Goal: Task Accomplishment & Management: Manage account settings

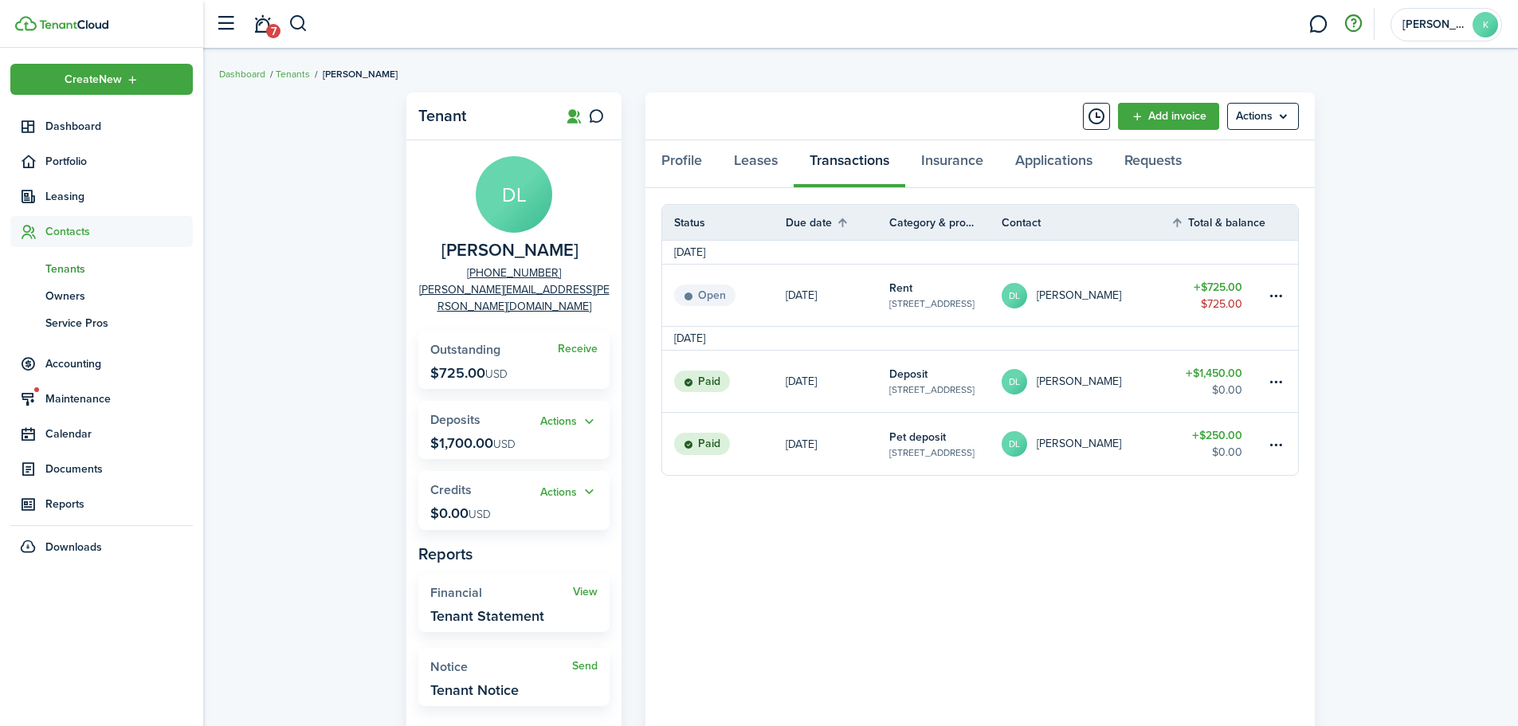
click at [1347, 25] on button "button" at bounding box center [1352, 23] width 27 height 27
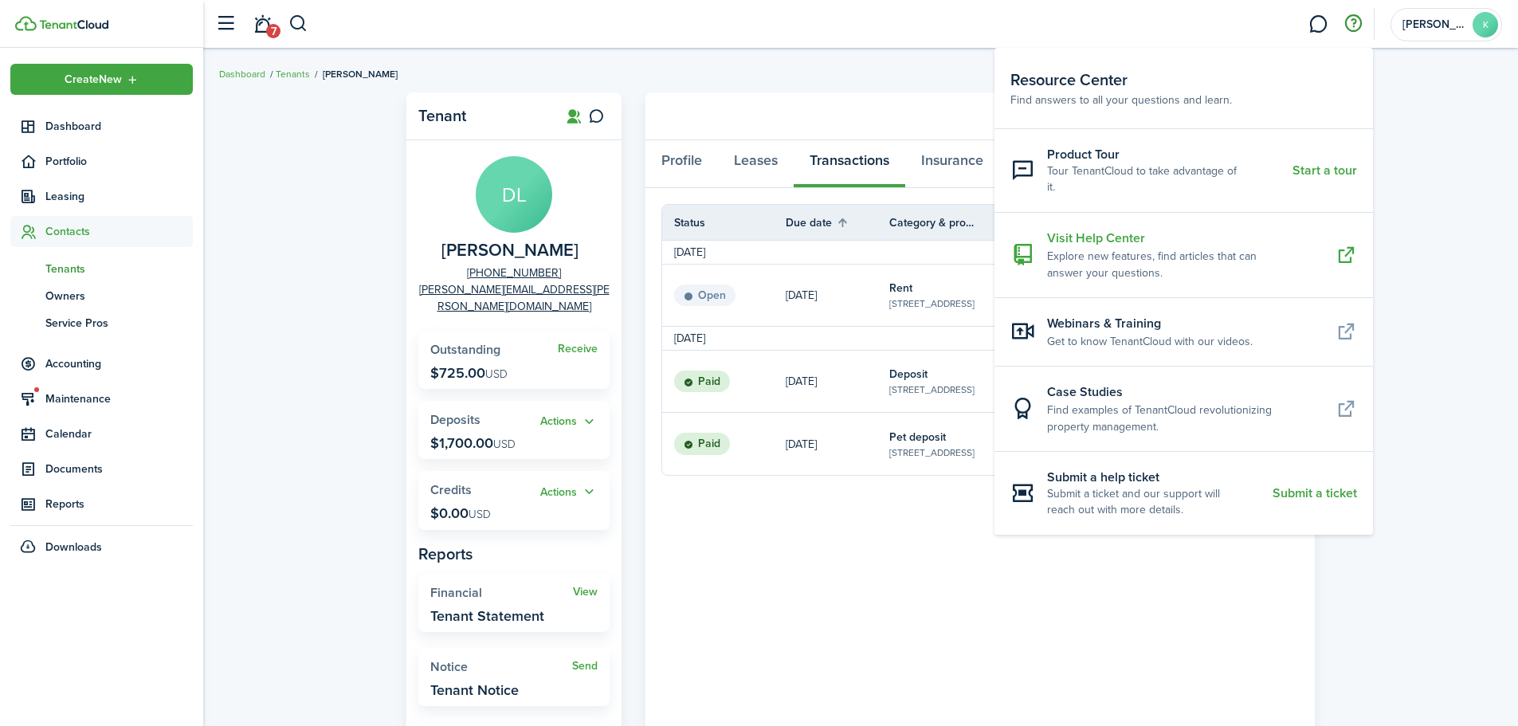
click at [1108, 229] on resource-center-item-title "Visit Help Center" at bounding box center [1185, 238] width 276 height 19
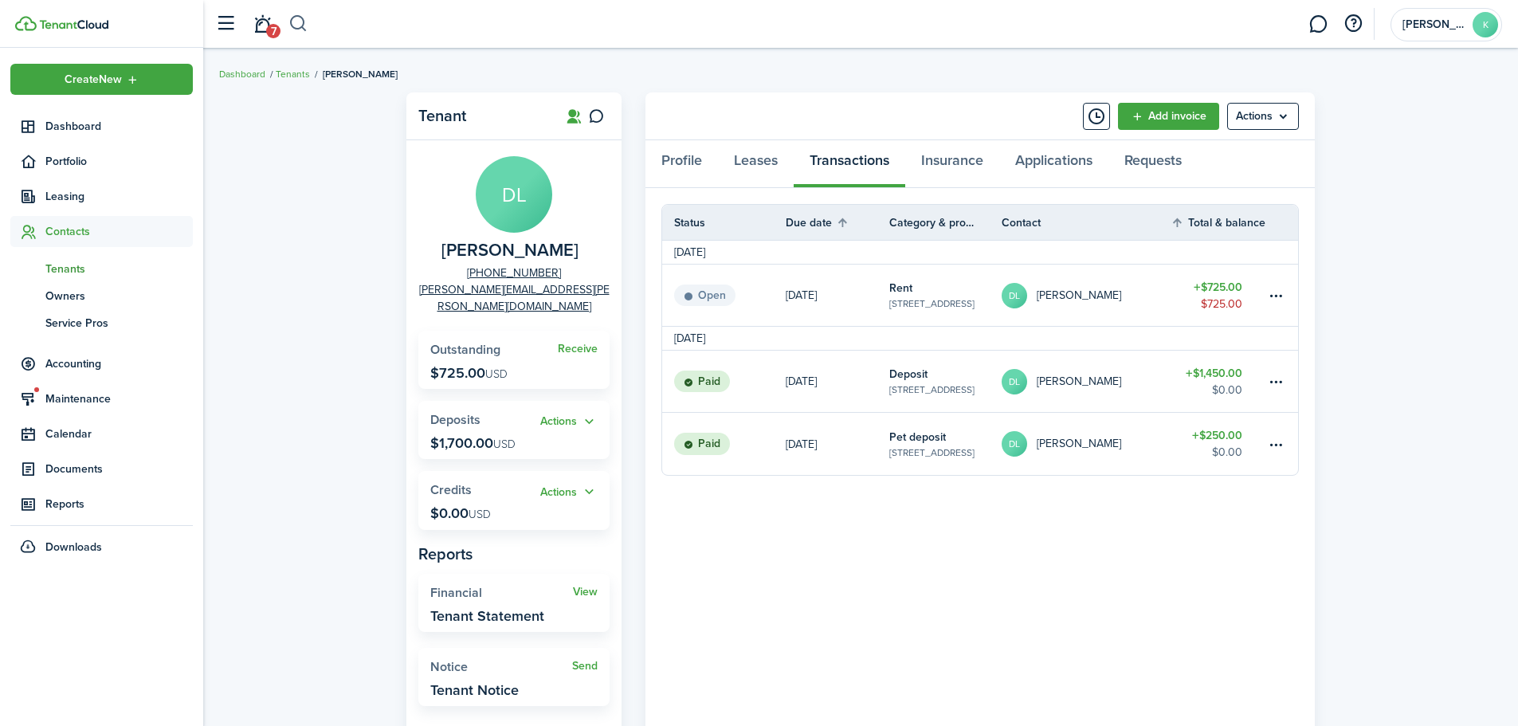
click at [301, 25] on button "button" at bounding box center [298, 23] width 20 height 27
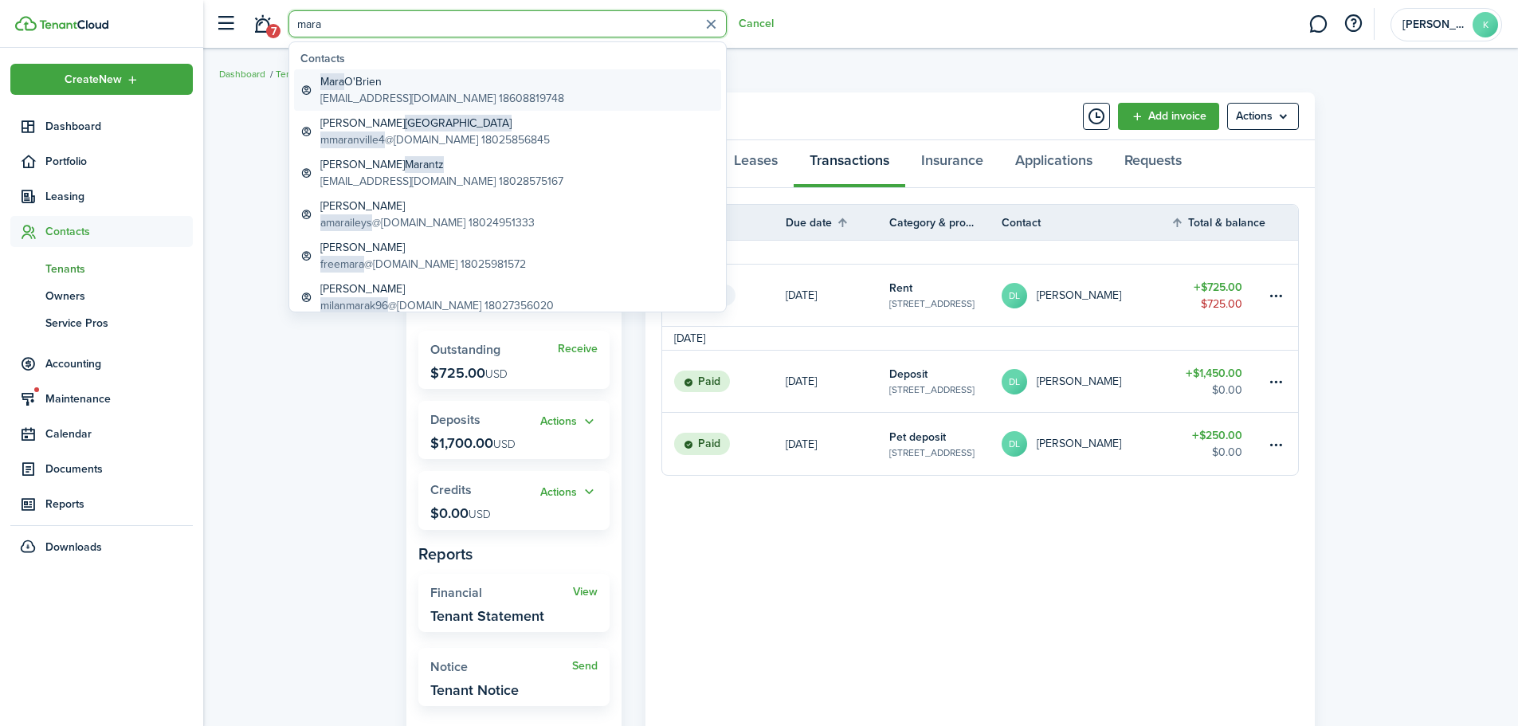
type input "mara"
click at [407, 90] on global-search-item-description "[EMAIL_ADDRESS][DOMAIN_NAME] 18608819748" at bounding box center [442, 98] width 244 height 17
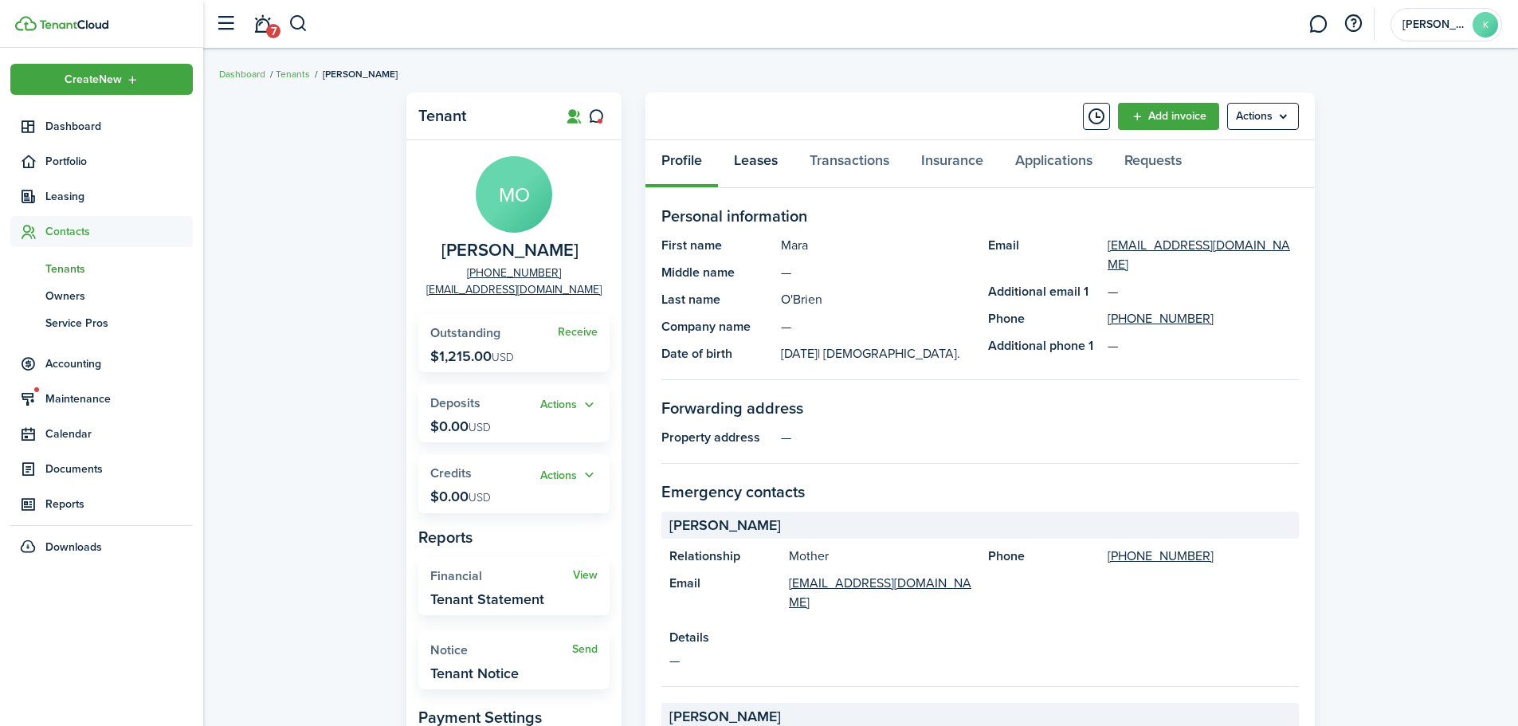
click at [764, 152] on link "Leases" at bounding box center [756, 164] width 76 height 48
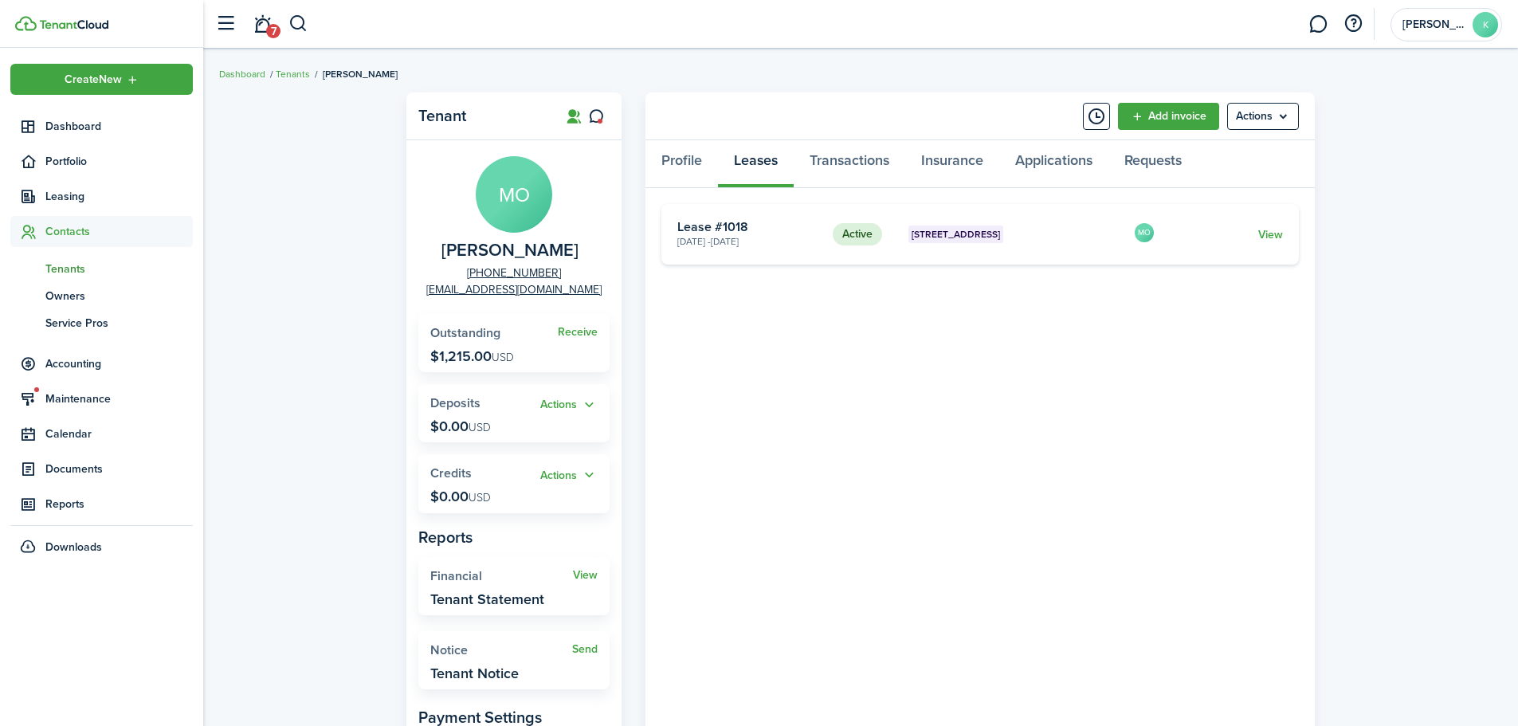
click at [1283, 236] on card "Active [GEOGRAPHIC_DATA] 314 [DATE] - [DATE] Lease #1018 MO View" at bounding box center [979, 234] width 637 height 61
click at [1265, 231] on link "View" at bounding box center [1270, 234] width 25 height 17
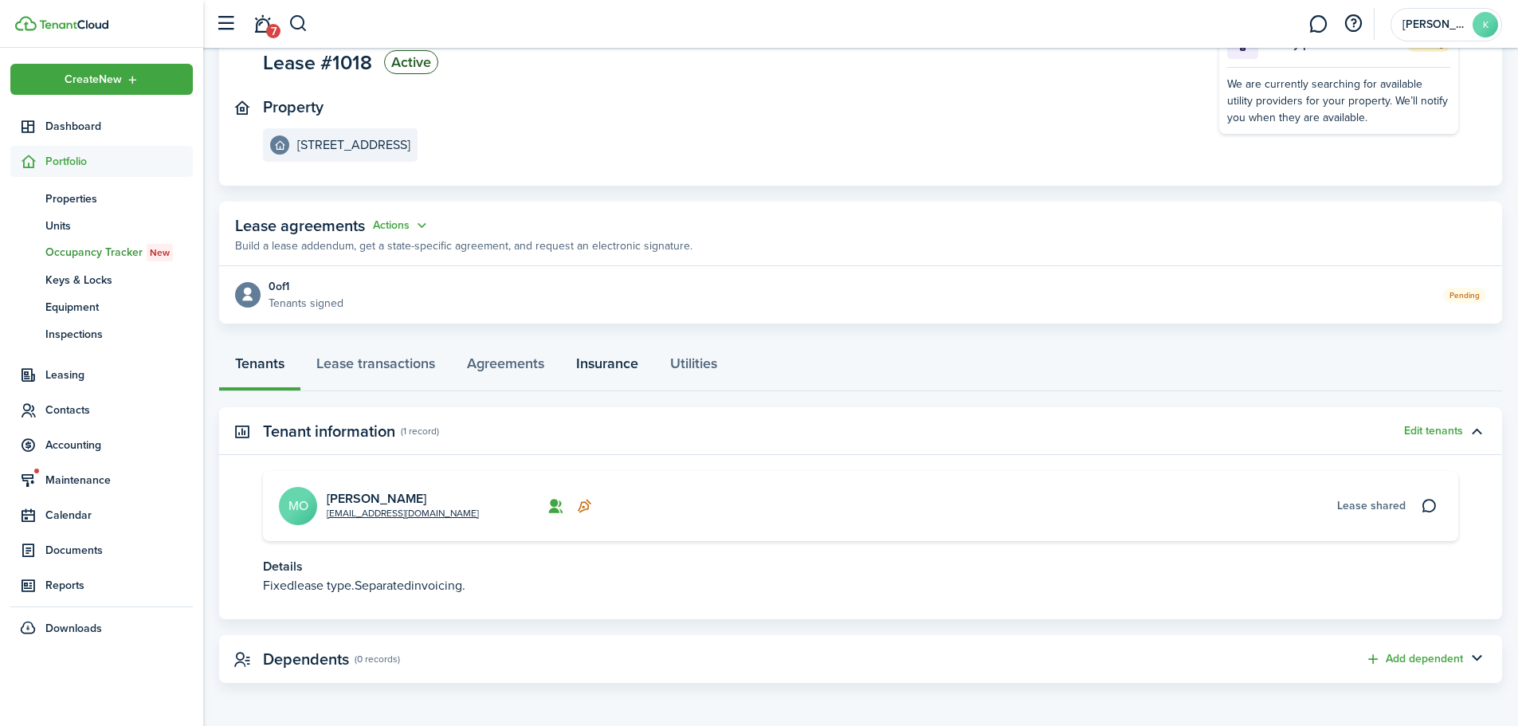
scroll to position [135, 0]
click at [384, 365] on link "Lease transactions" at bounding box center [375, 367] width 151 height 48
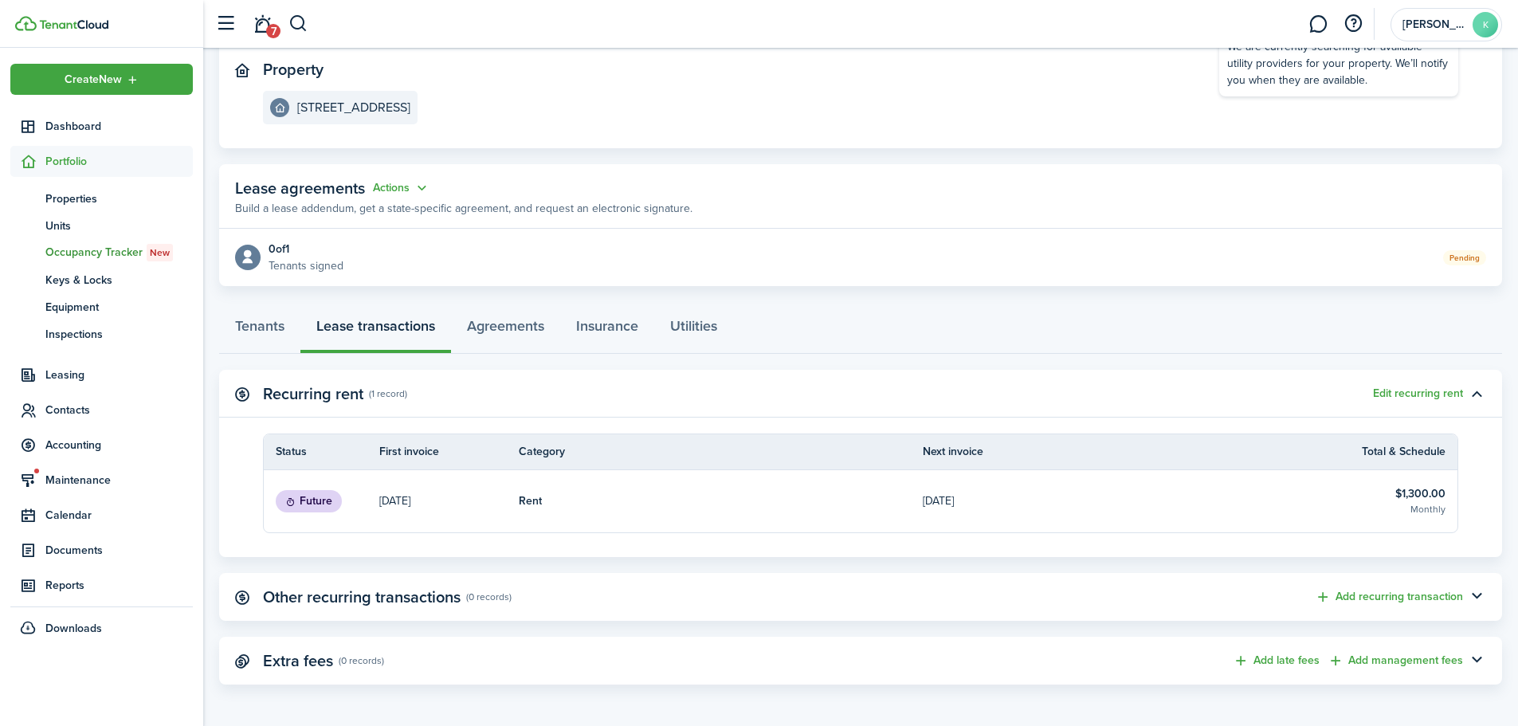
scroll to position [174, 0]
click at [516, 326] on link "Agreements" at bounding box center [505, 328] width 109 height 48
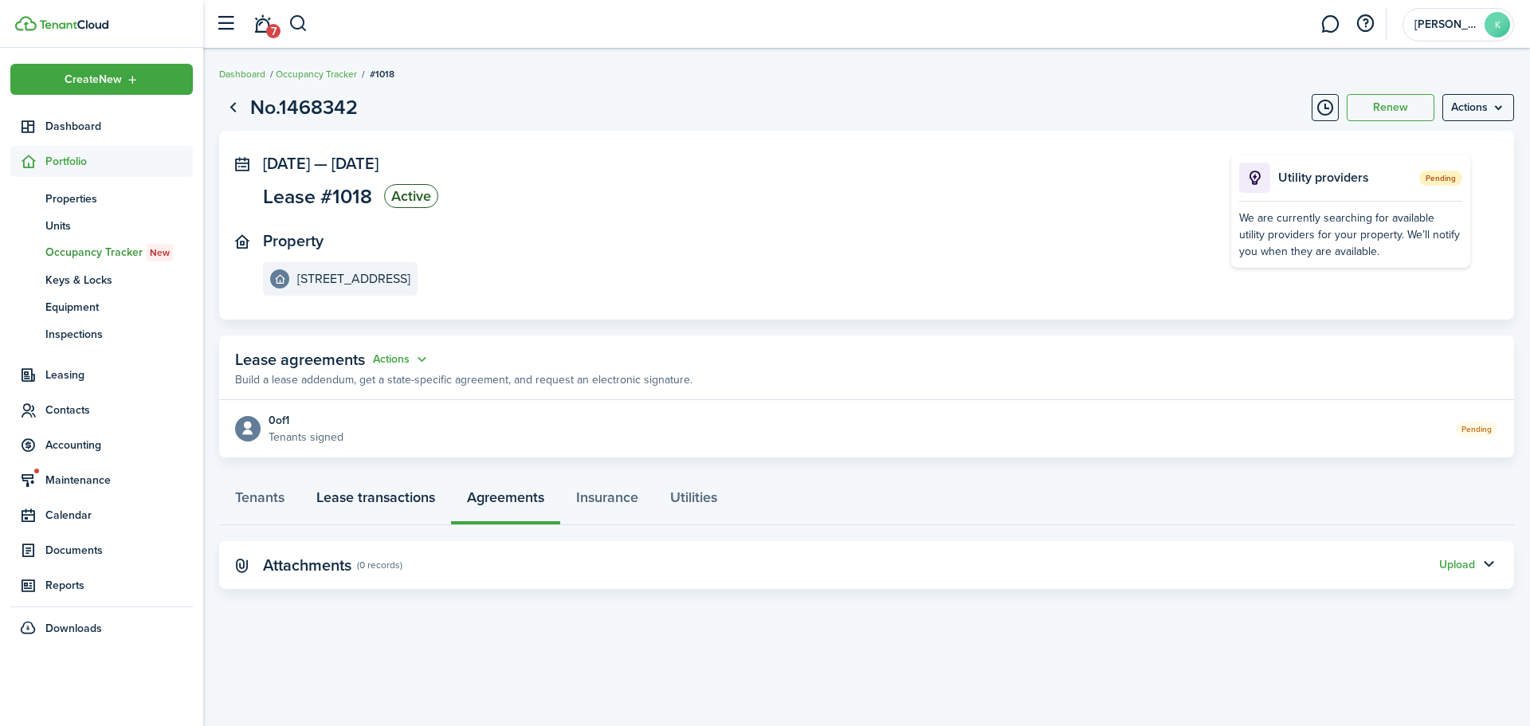
click at [391, 502] on link "Lease transactions" at bounding box center [375, 501] width 151 height 48
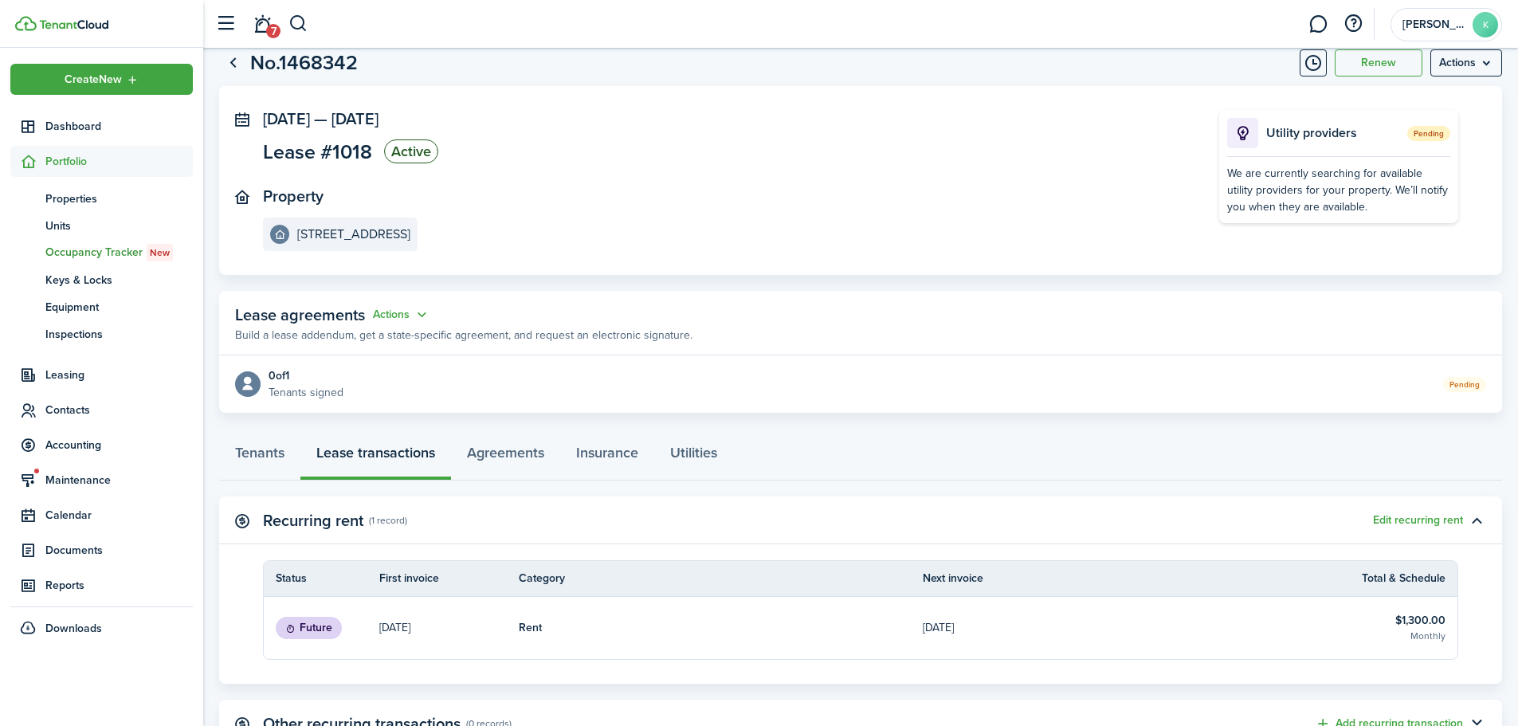
scroll to position [80, 0]
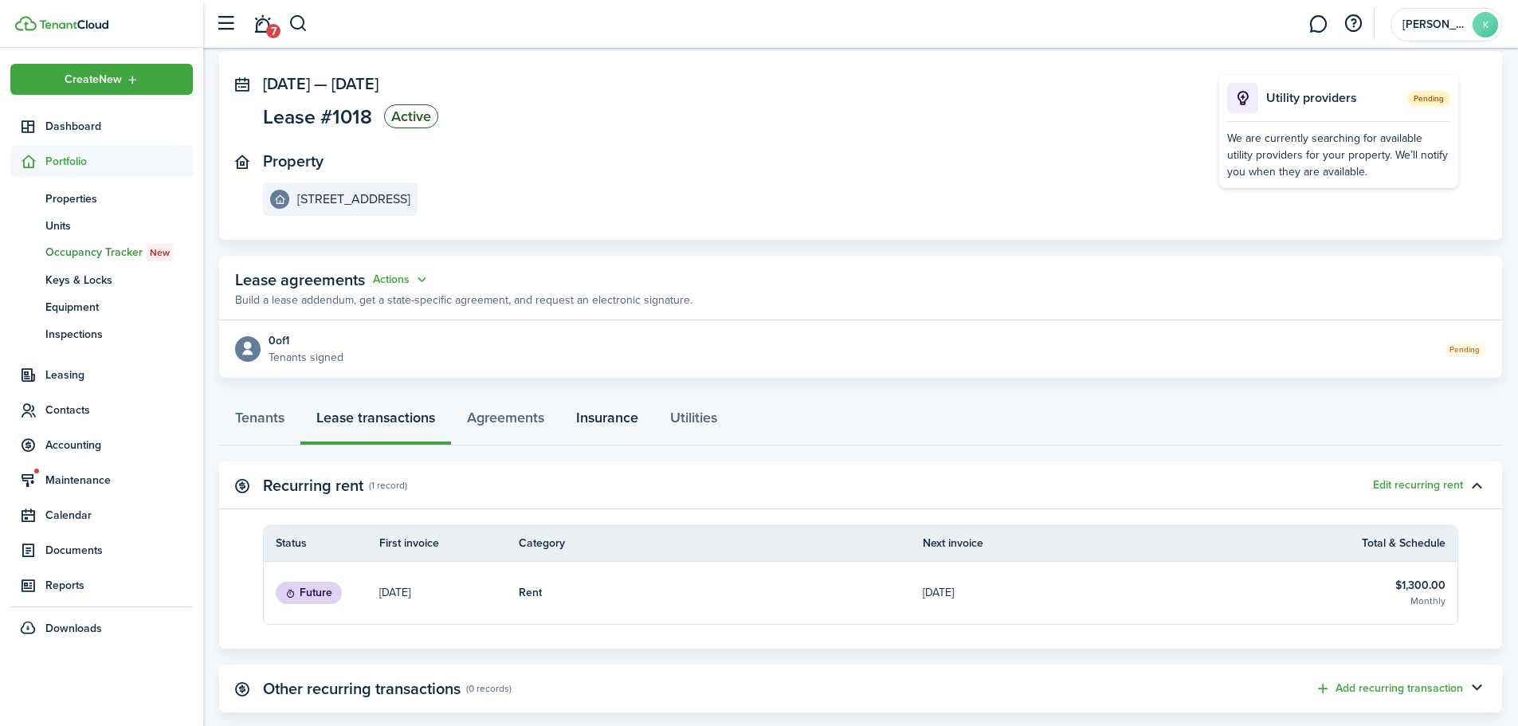
click at [599, 425] on link "Insurance" at bounding box center [607, 422] width 94 height 48
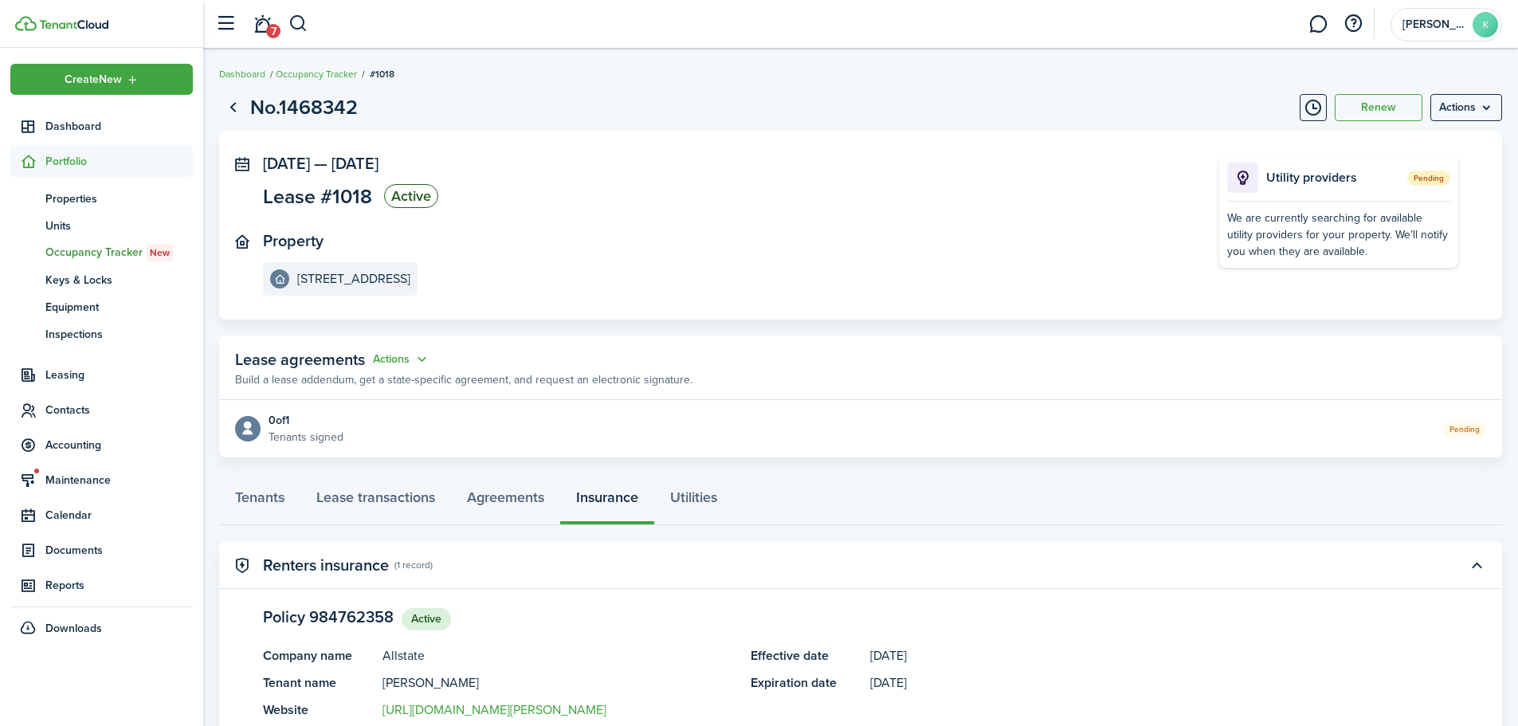
drag, startPoint x: 93, startPoint y: 122, endPoint x: 112, endPoint y: 0, distance: 123.4
click at [93, 122] on span "Dashboard" at bounding box center [118, 126] width 147 height 17
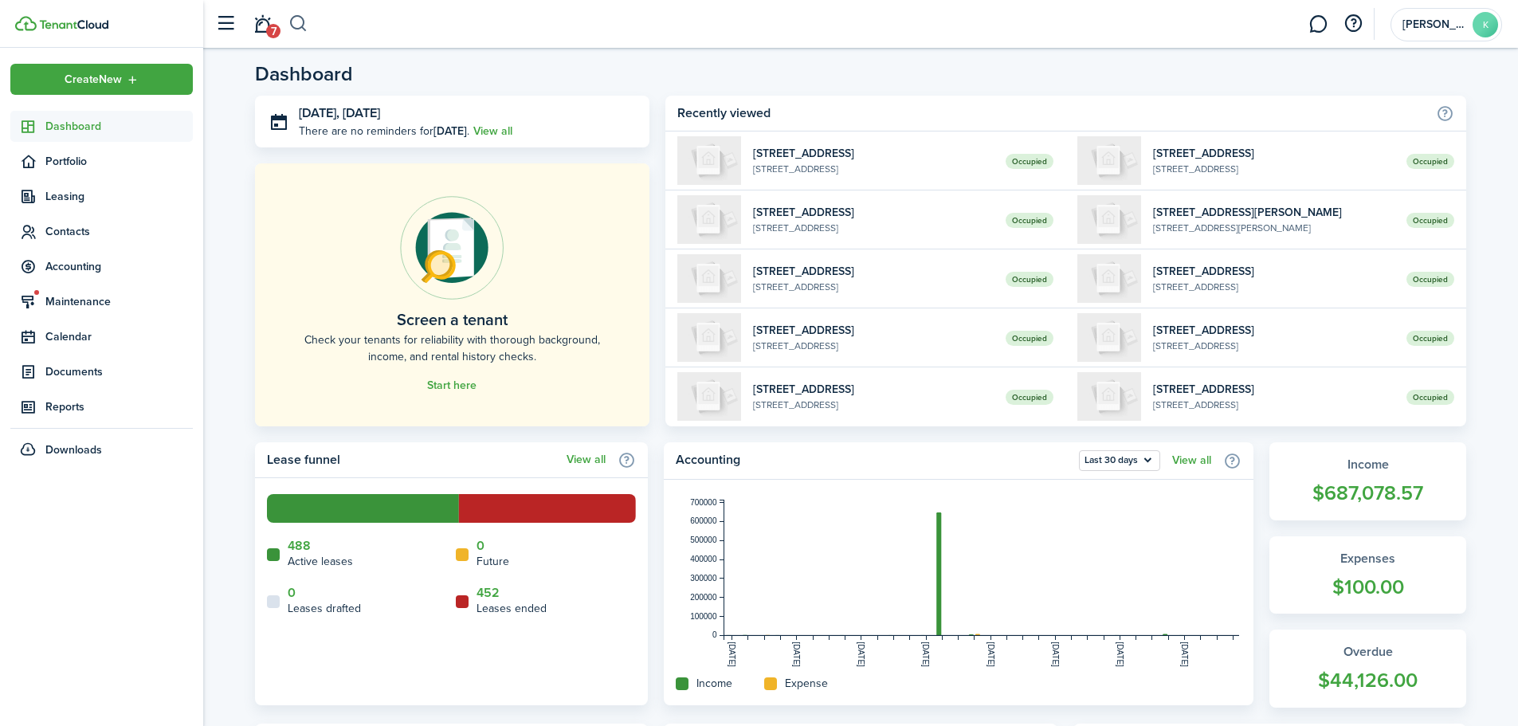
click at [297, 24] on button "button" at bounding box center [298, 23] width 20 height 27
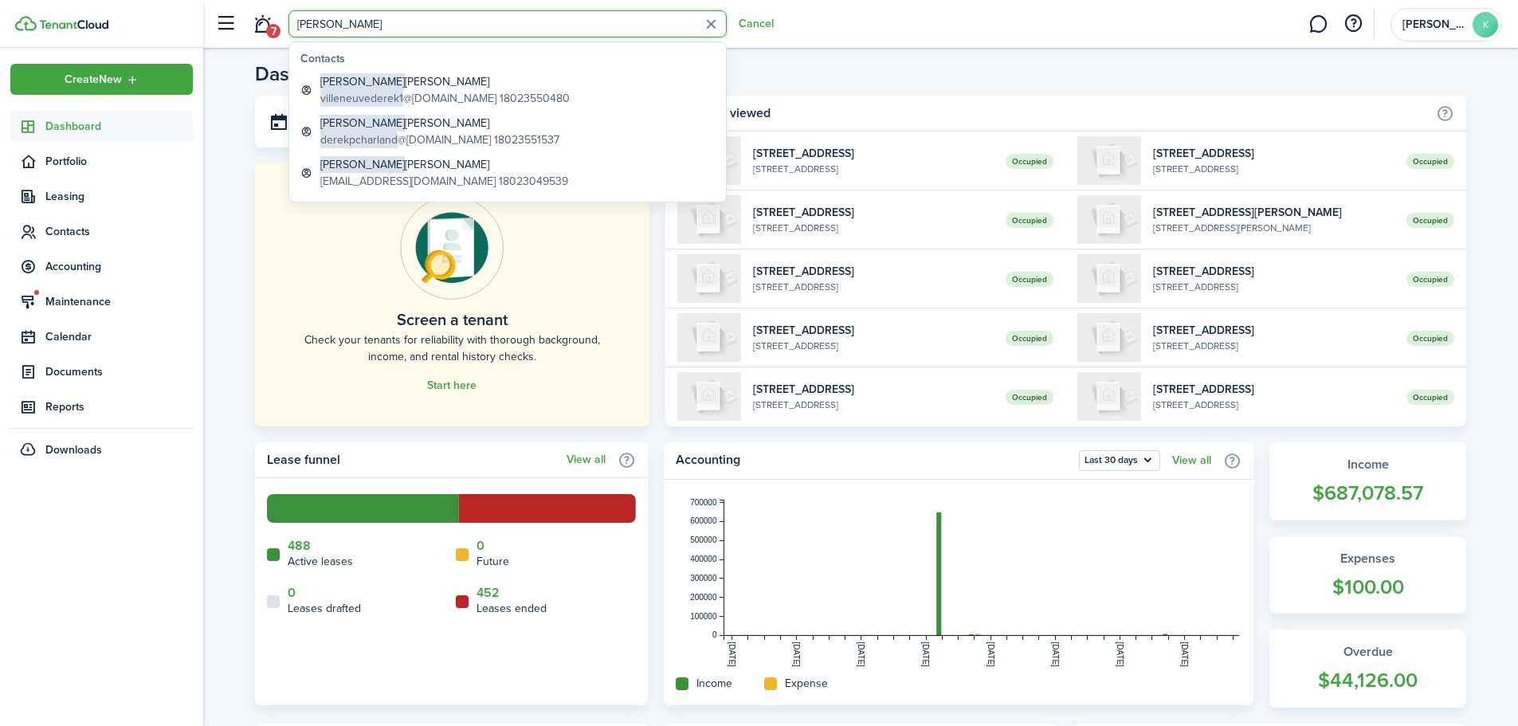
type input "[PERSON_NAME]"
click at [366, 76] on global-search-item-title "[PERSON_NAME]" at bounding box center [444, 81] width 249 height 17
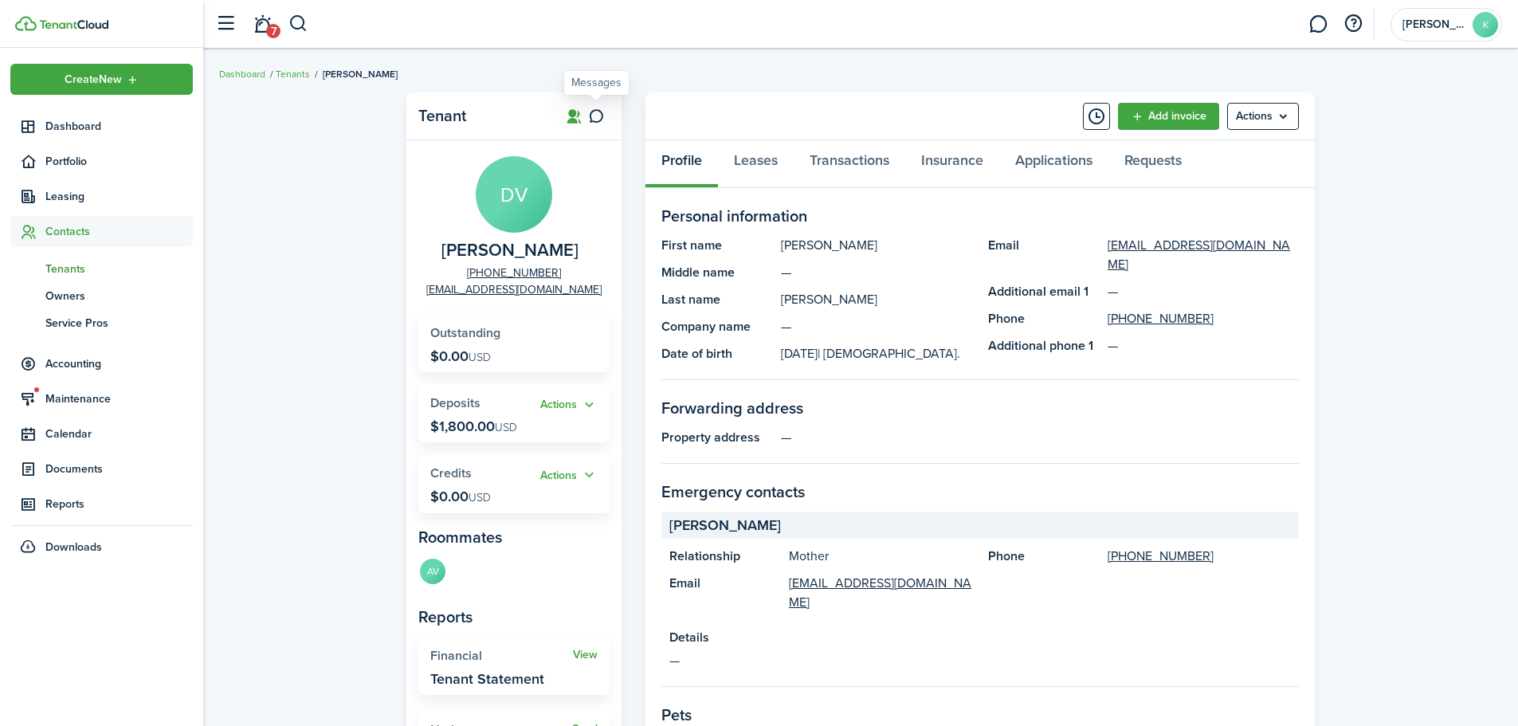
click at [606, 112] on link at bounding box center [595, 116] width 27 height 27
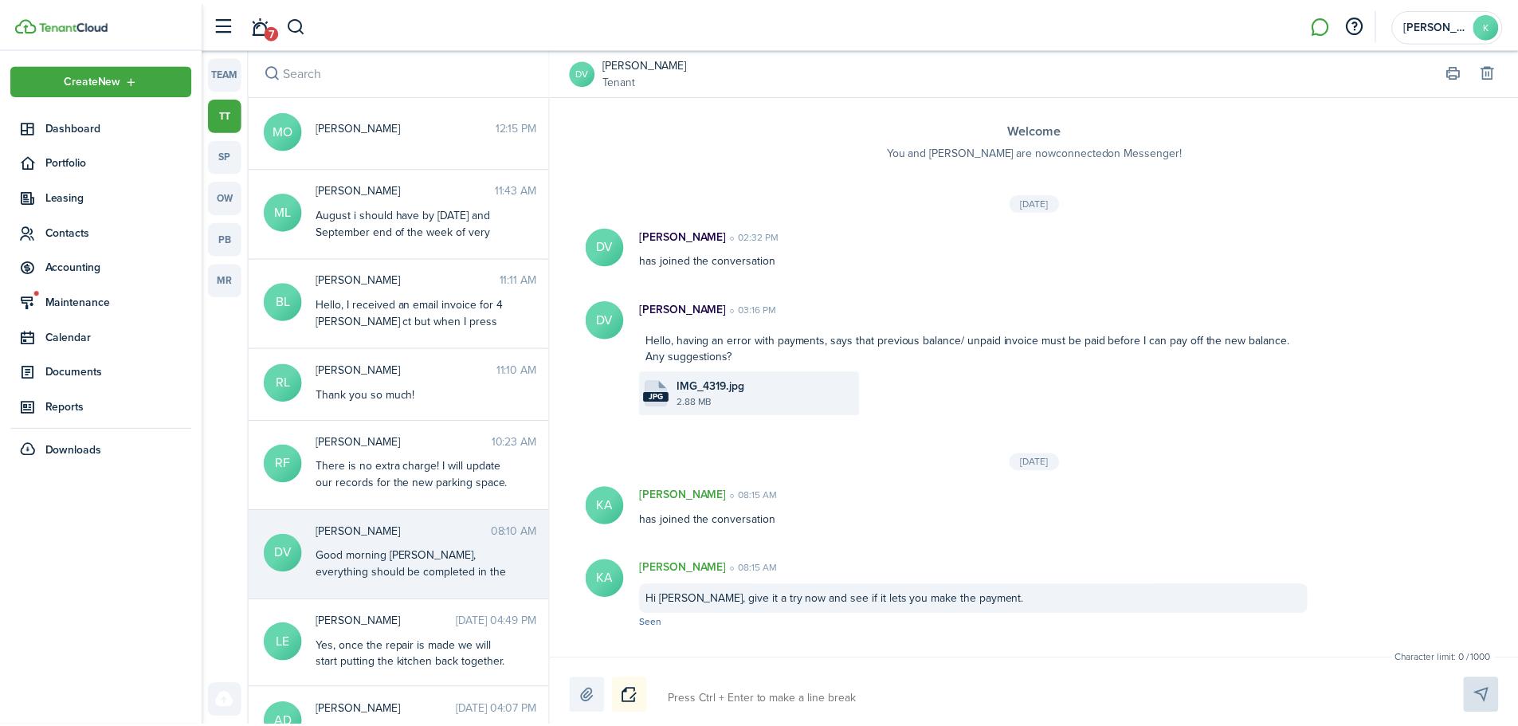
scroll to position [599, 0]
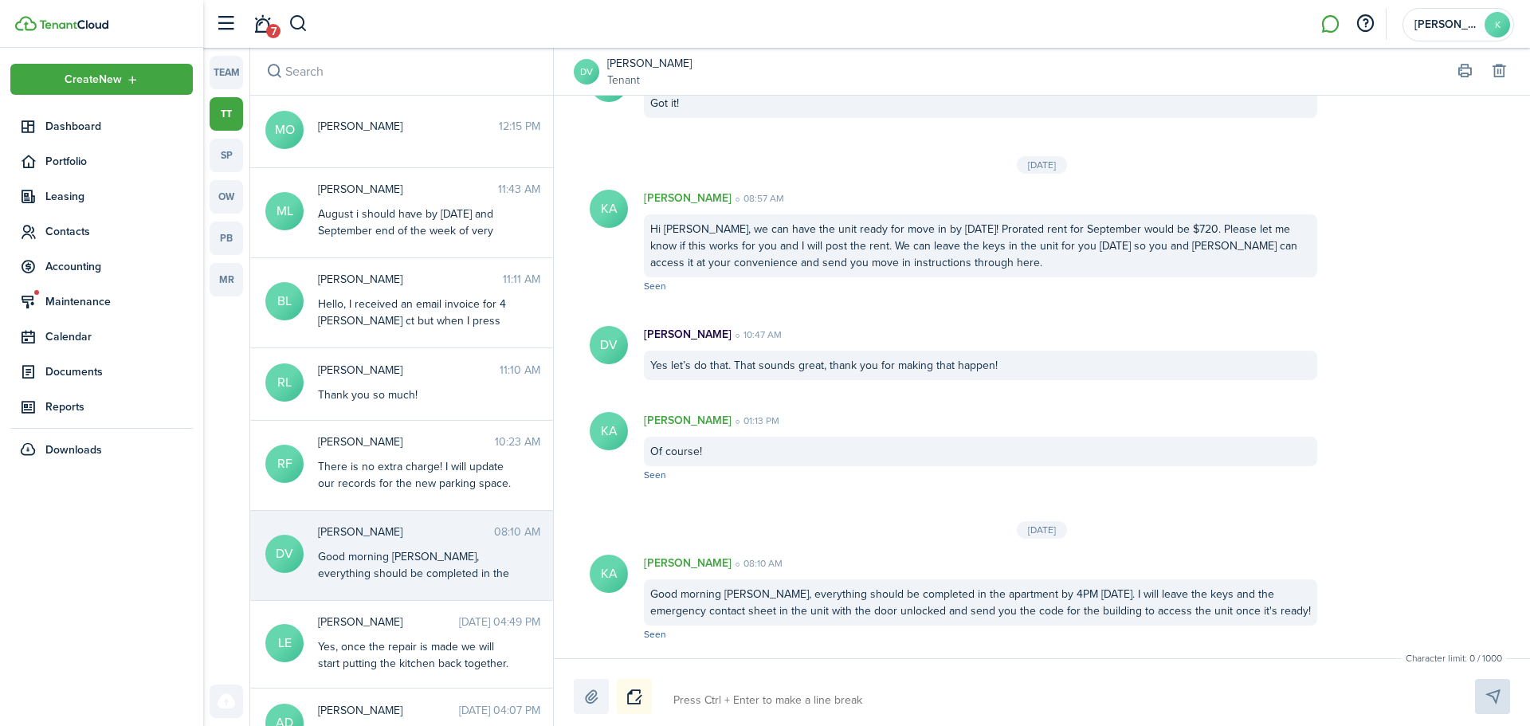
click at [721, 698] on textarea at bounding box center [1055, 700] width 775 height 27
type textarea "H"
type textarea "Hi"
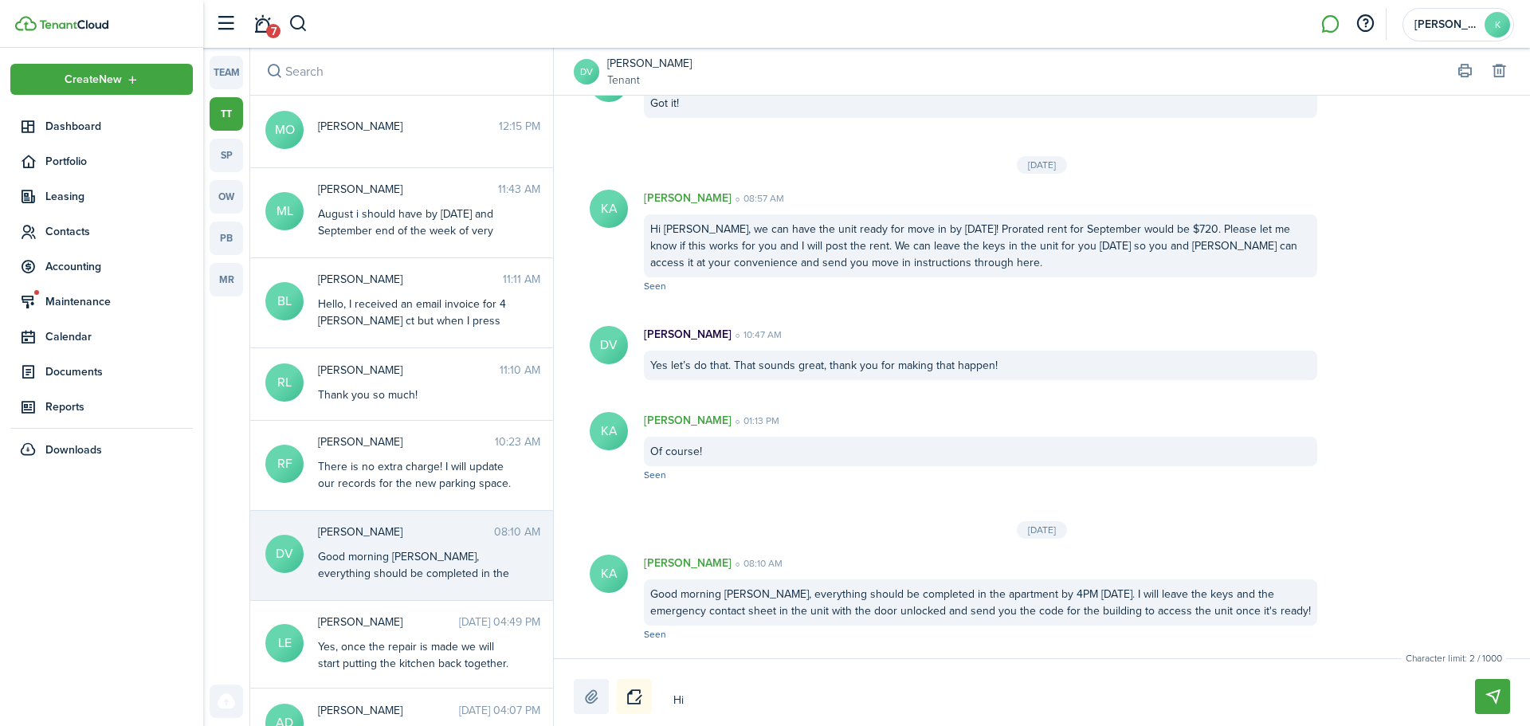
type textarea "Hi"
type textarea "Hi D"
type textarea "Hi De"
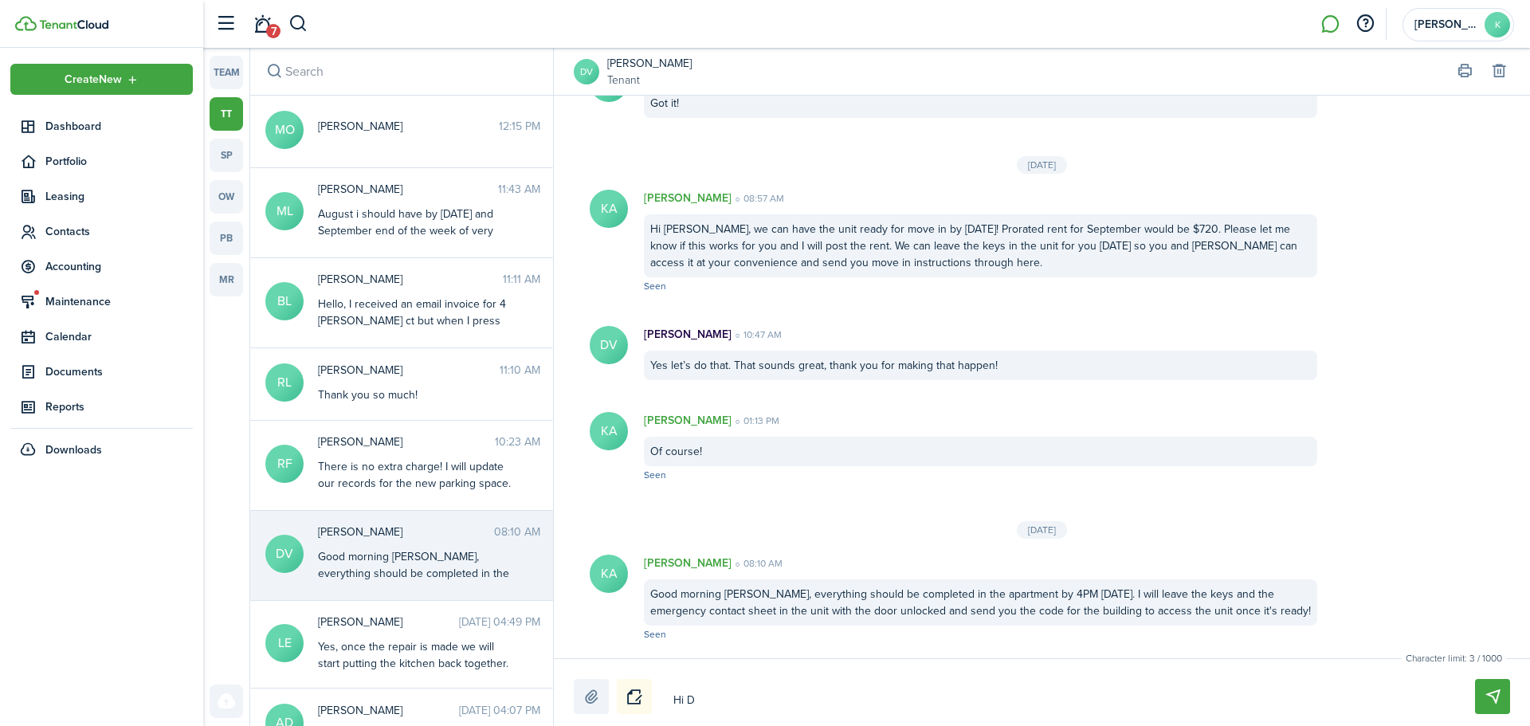
type textarea "Hi De"
type textarea "Hi Der"
type textarea "Hi [PERSON_NAME]"
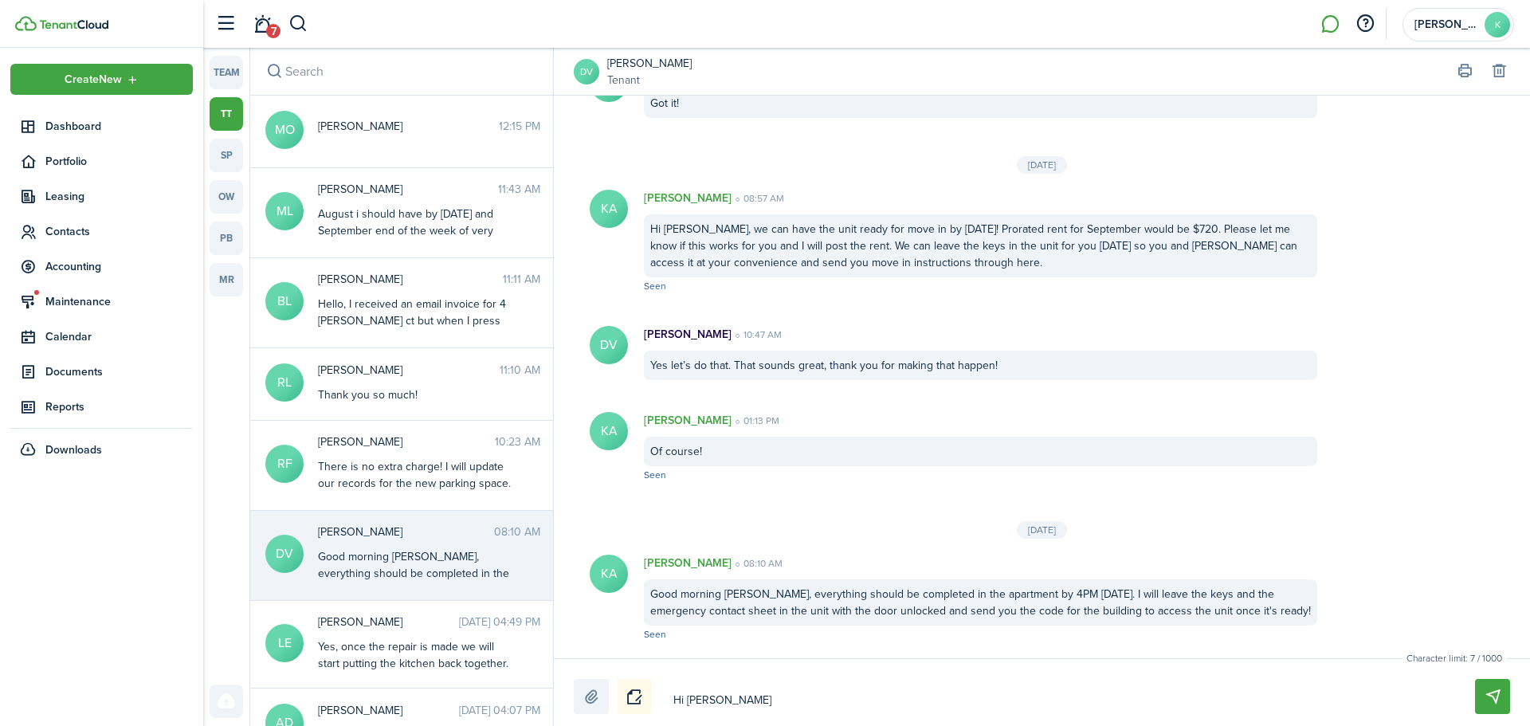
type textarea "Hi [PERSON_NAME]"
type textarea "Hi [PERSON_NAME],"
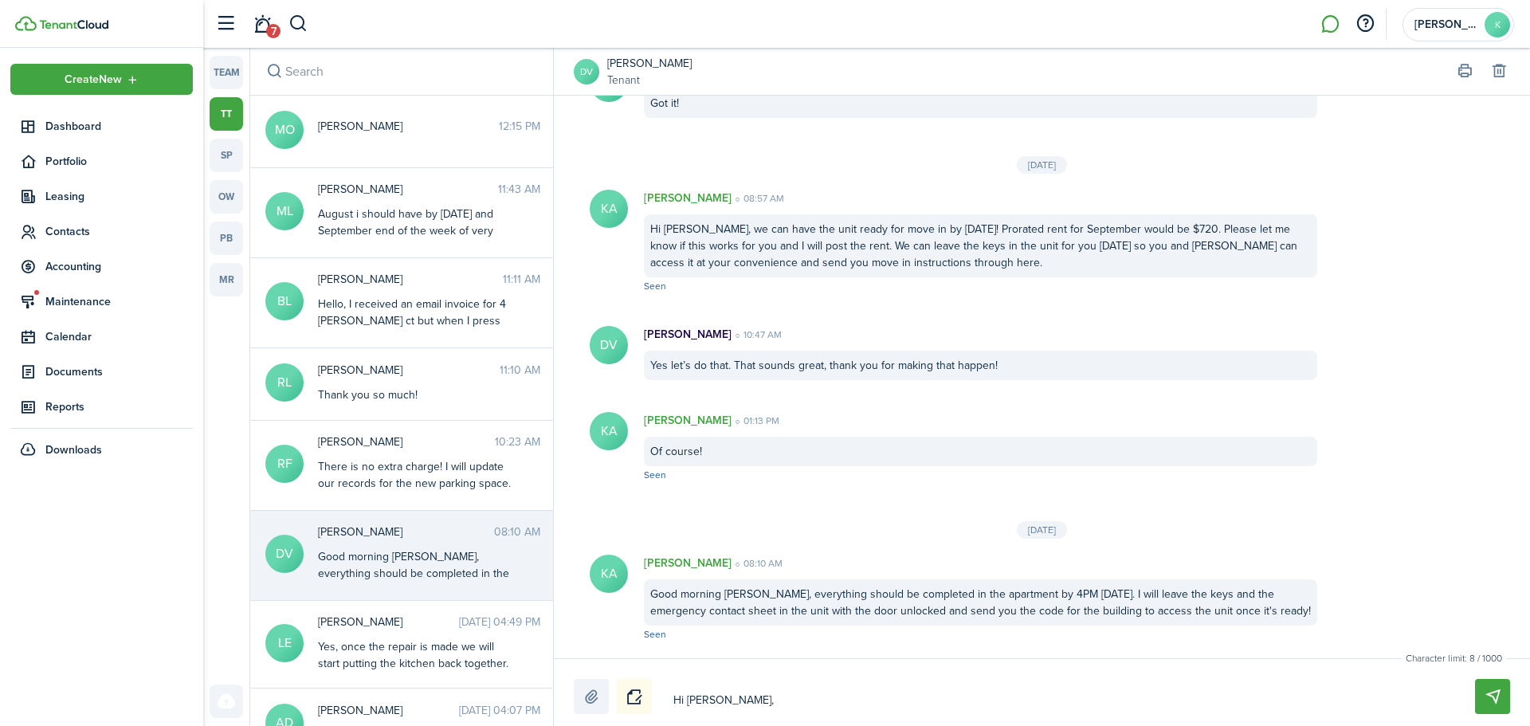
type textarea "Hi [PERSON_NAME],"
type textarea "Hi [PERSON_NAME]"
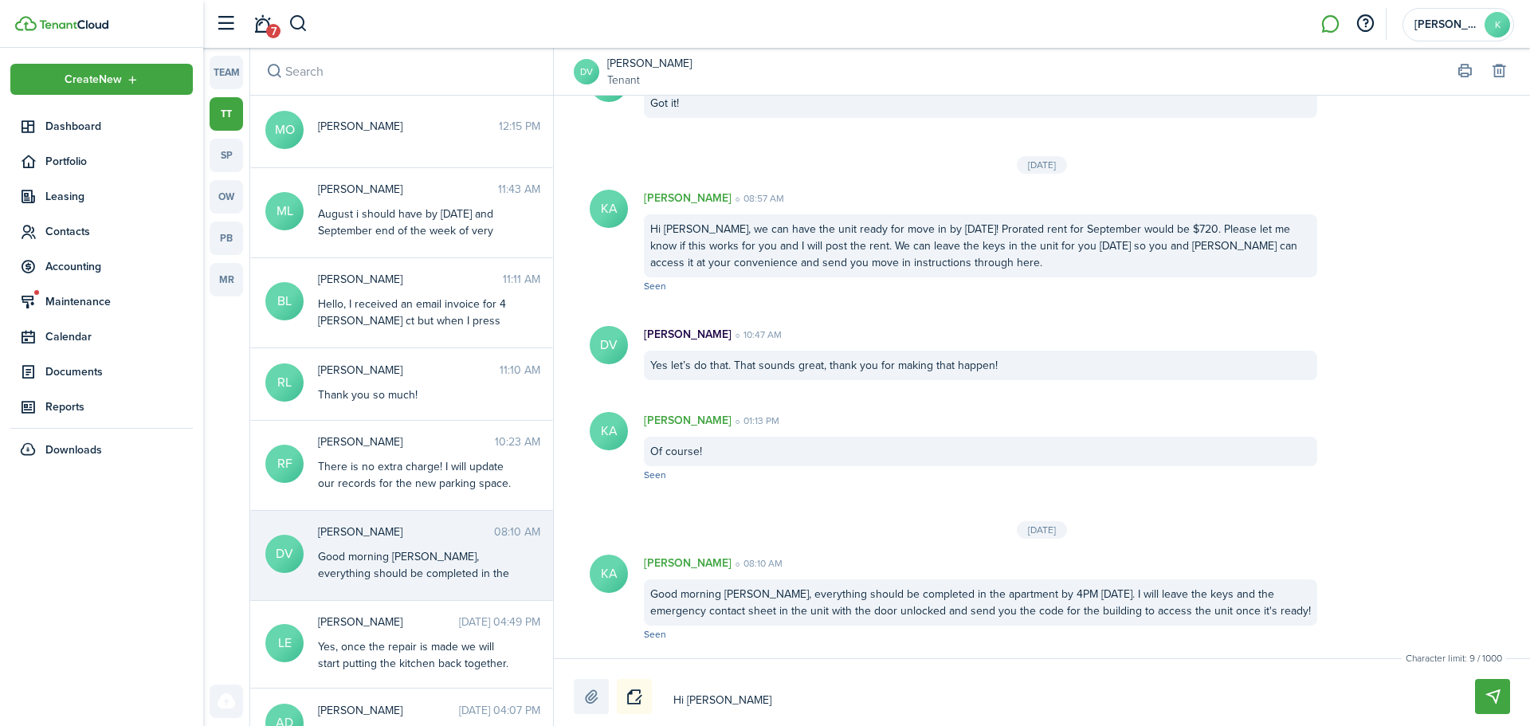
type textarea "Hi [PERSON_NAME]"
type textarea "Hi Der"
type textarea "Hi De"
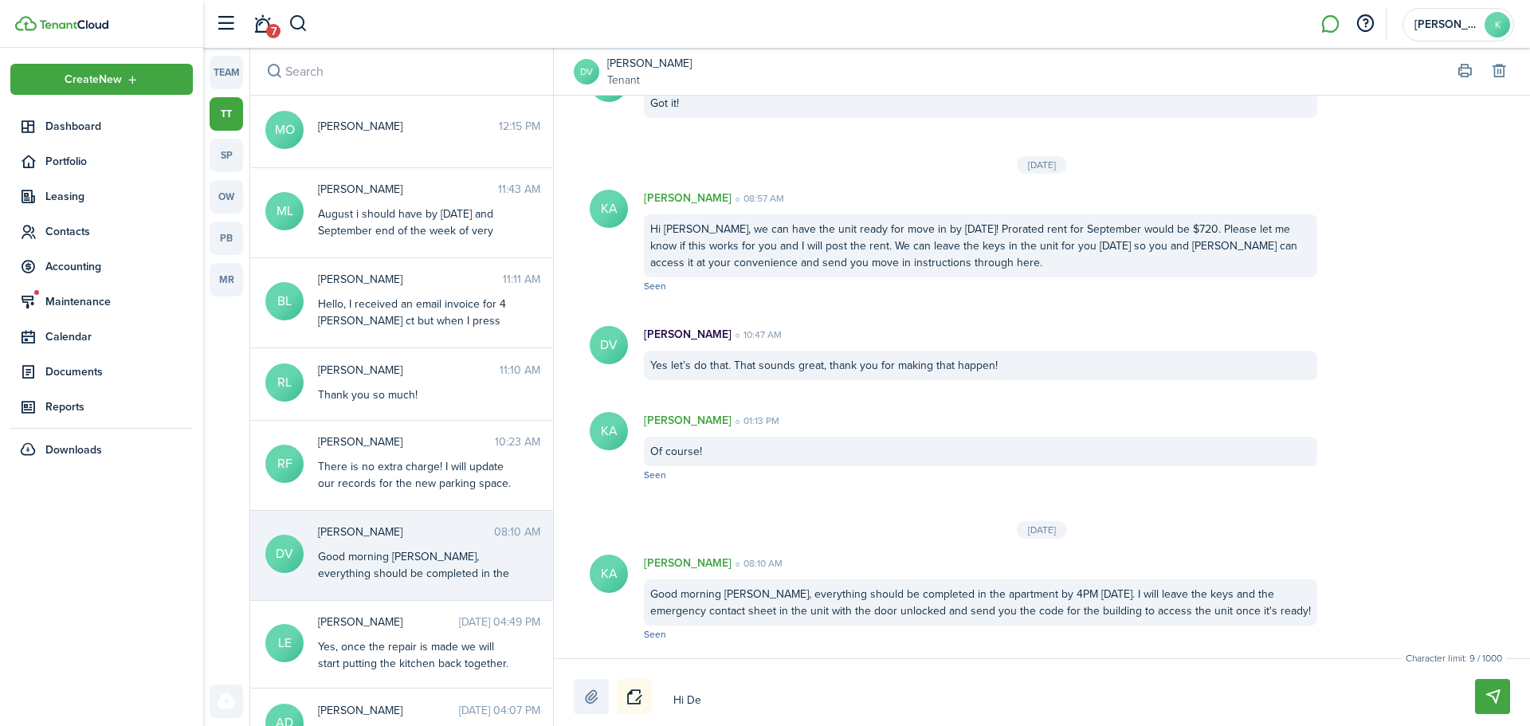
type textarea "Hi De"
type textarea "Hi D"
type textarea "Hi"
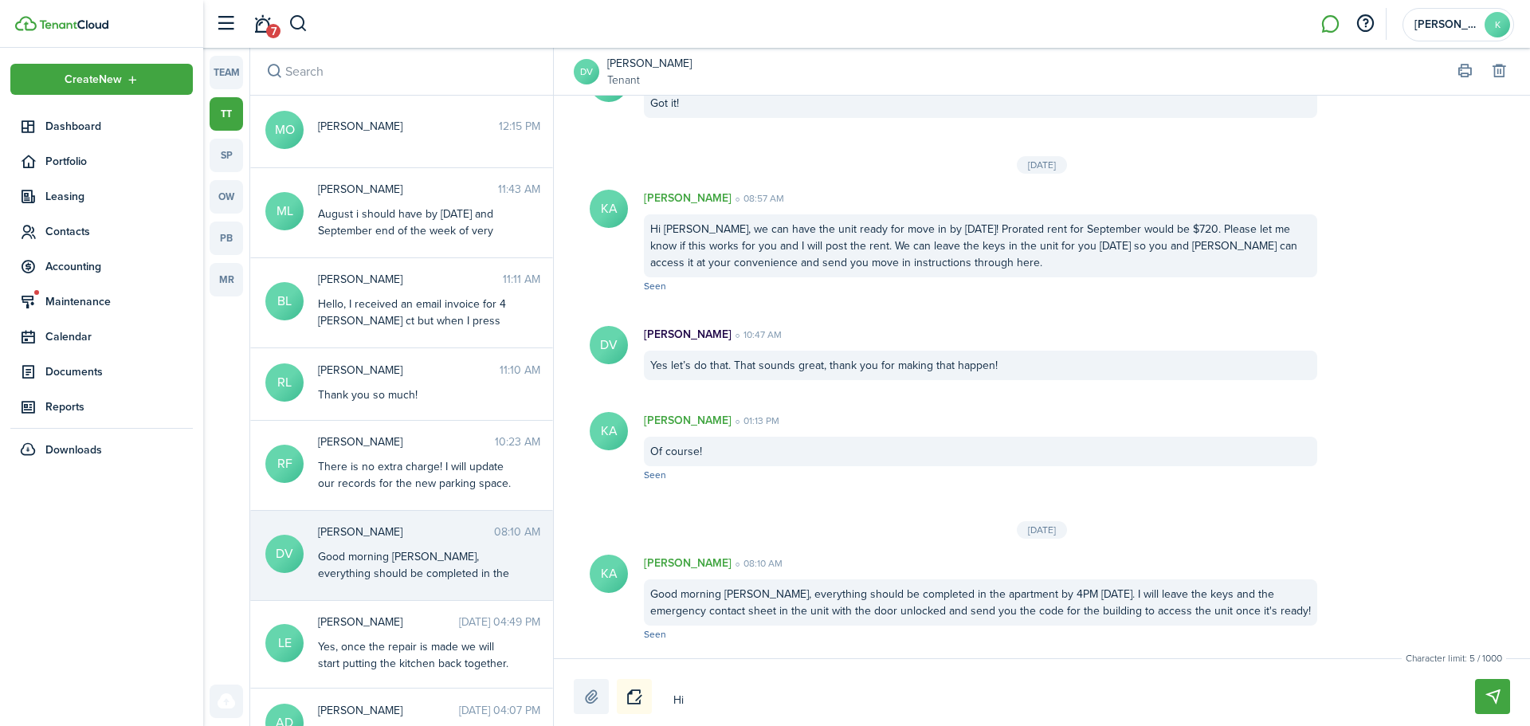
type textarea "Hi"
type textarea "H"
click at [295, 18] on button "button" at bounding box center [298, 23] width 20 height 27
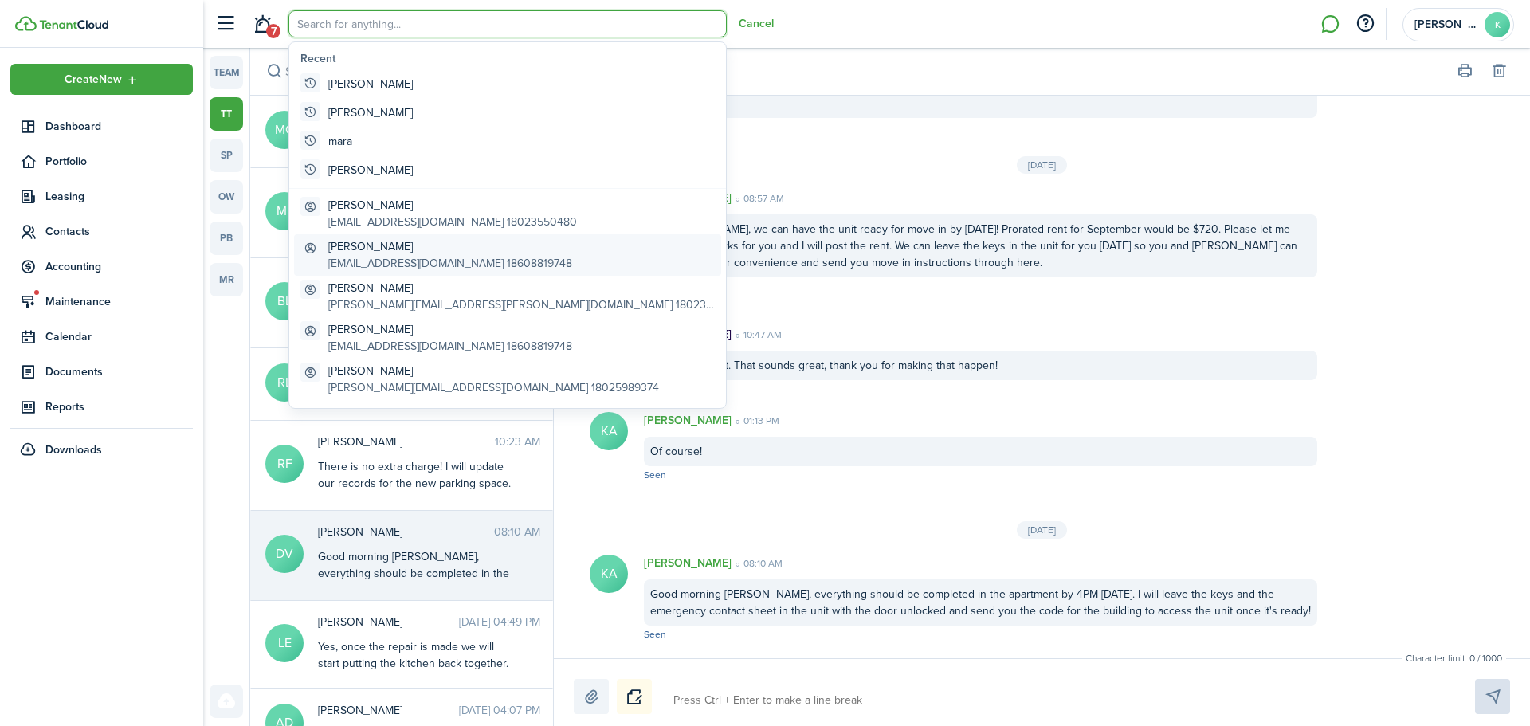
click at [384, 257] on global-search-item-description "[EMAIL_ADDRESS][DOMAIN_NAME] 18608819748" at bounding box center [450, 263] width 244 height 17
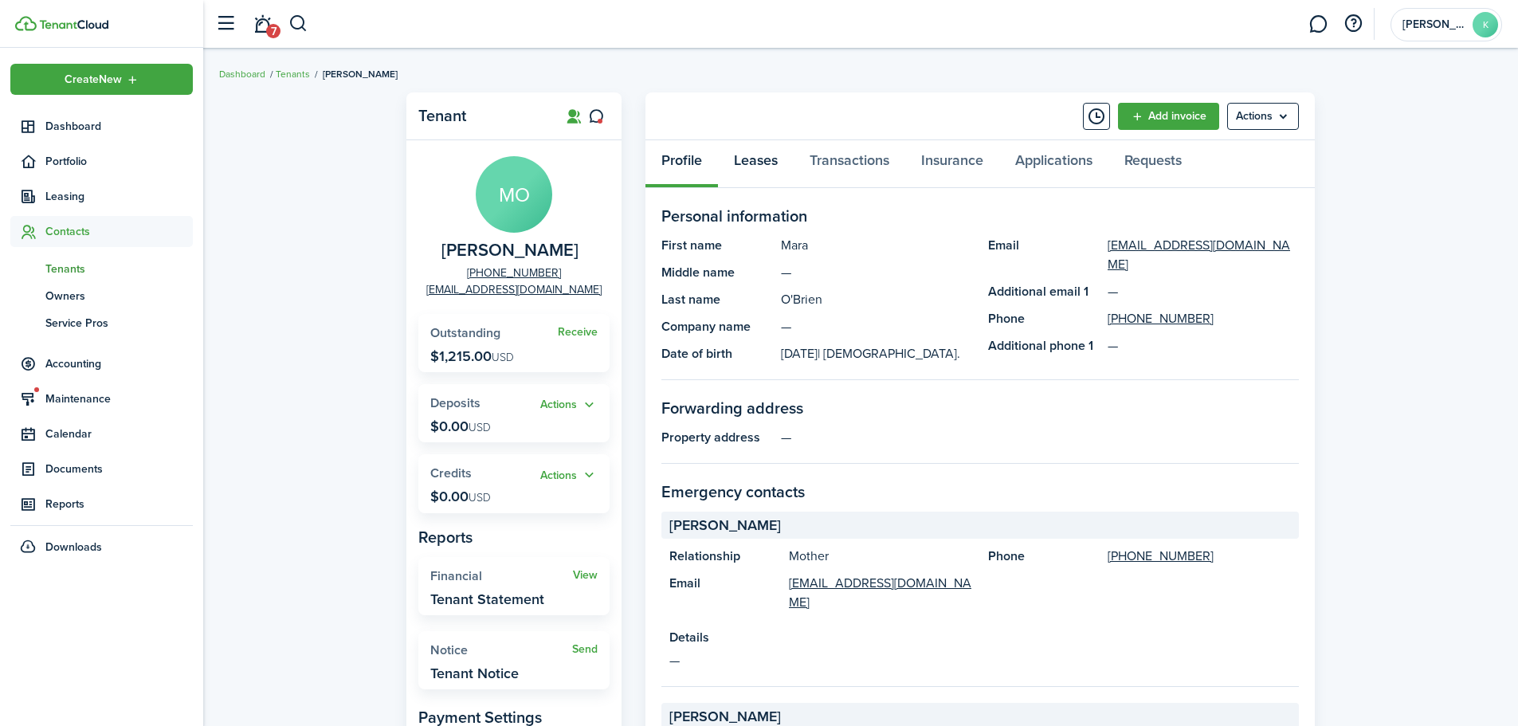
click at [785, 164] on link "Leases" at bounding box center [756, 164] width 76 height 48
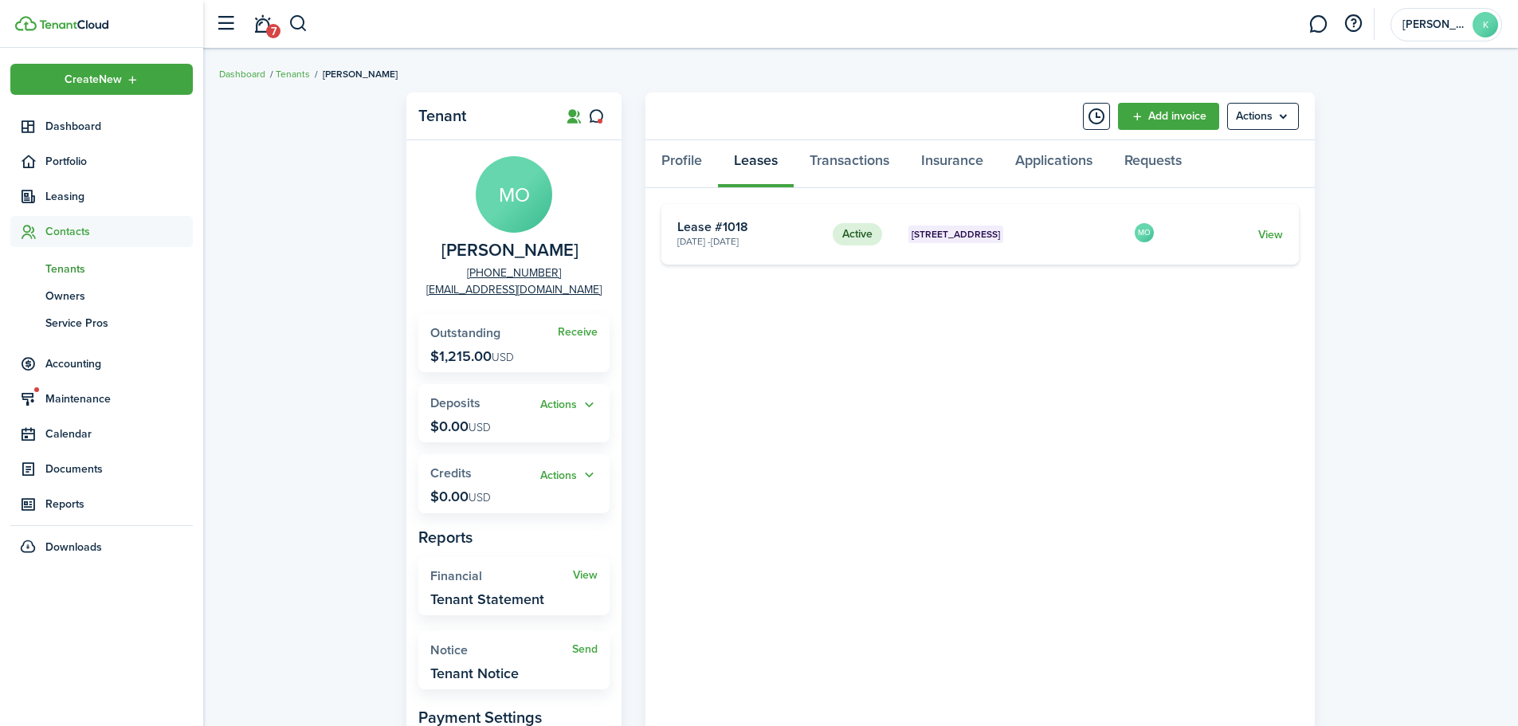
click at [1287, 243] on card "Active [GEOGRAPHIC_DATA] 314 [DATE] - [DATE] Lease #1018 MO View" at bounding box center [979, 234] width 637 height 61
click at [1277, 237] on link "View" at bounding box center [1270, 234] width 25 height 17
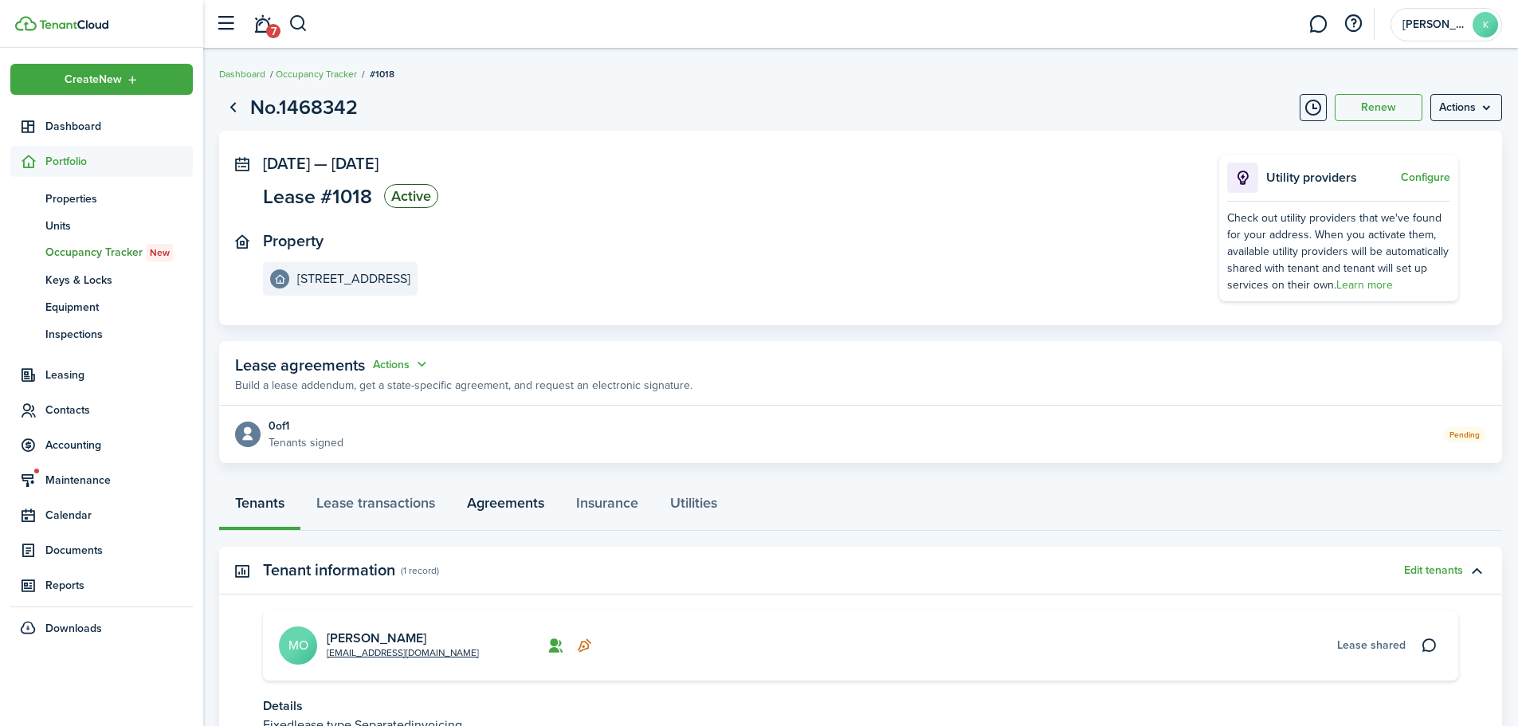
click at [491, 508] on link "Agreements" at bounding box center [505, 507] width 109 height 48
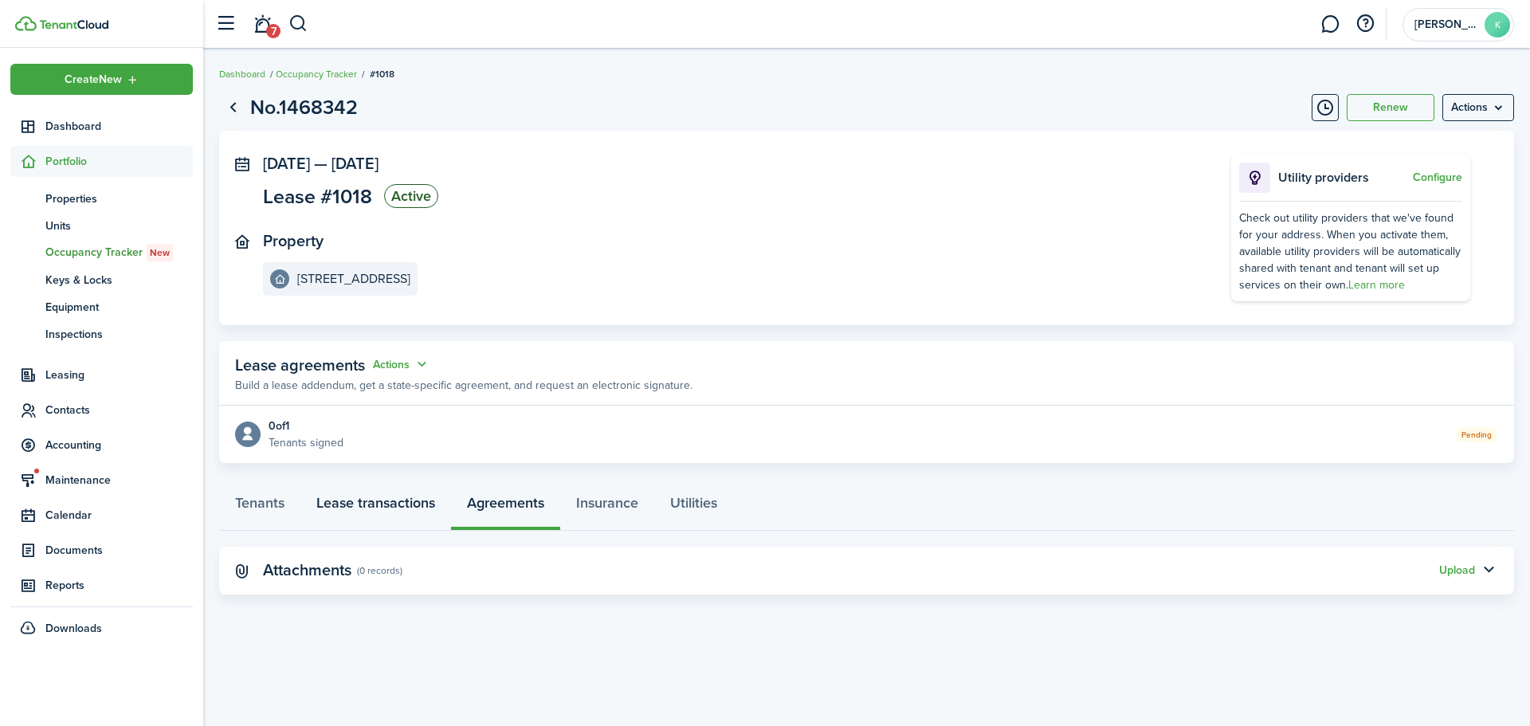
click at [357, 504] on link "Lease transactions" at bounding box center [375, 507] width 151 height 48
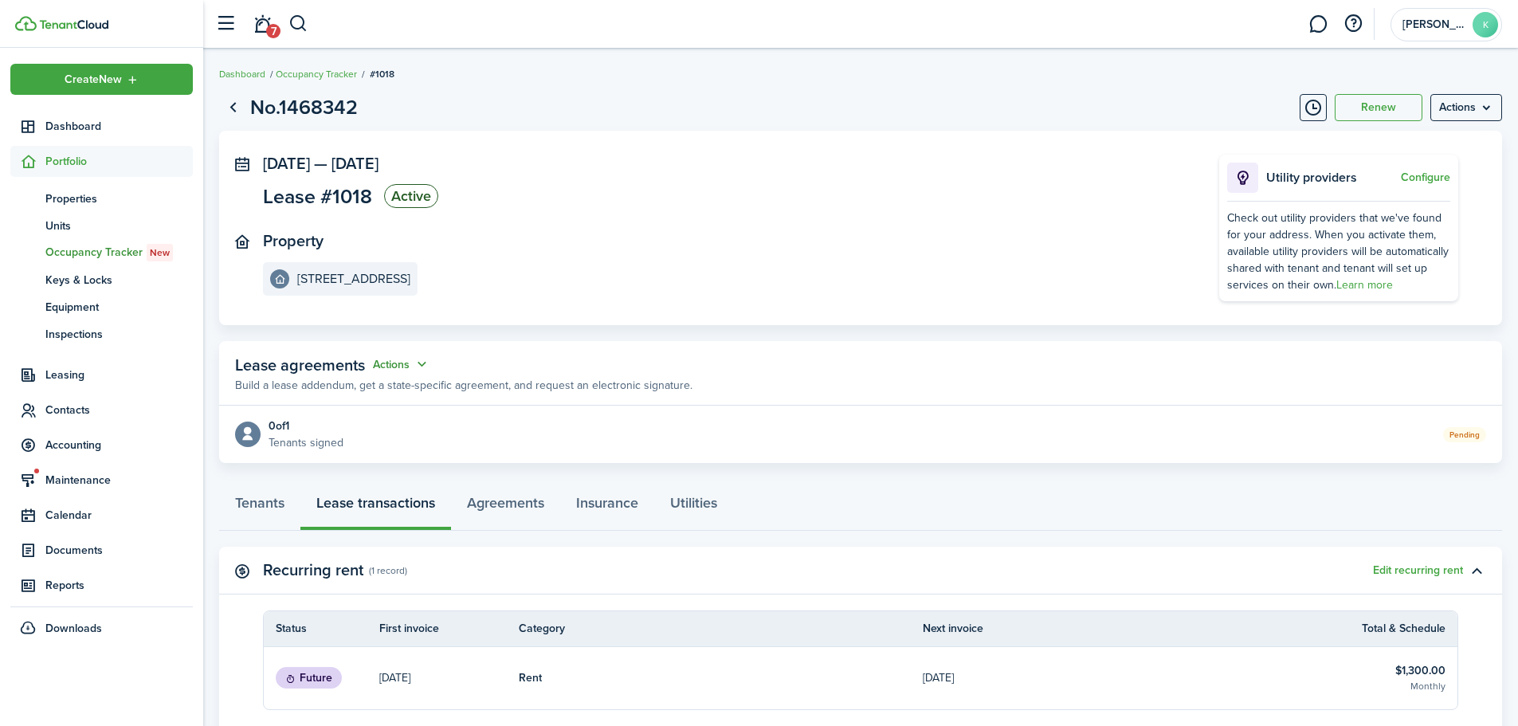
click at [394, 359] on button "Actions" at bounding box center [401, 364] width 57 height 18
click at [359, 390] on link "Edit" at bounding box center [361, 396] width 139 height 28
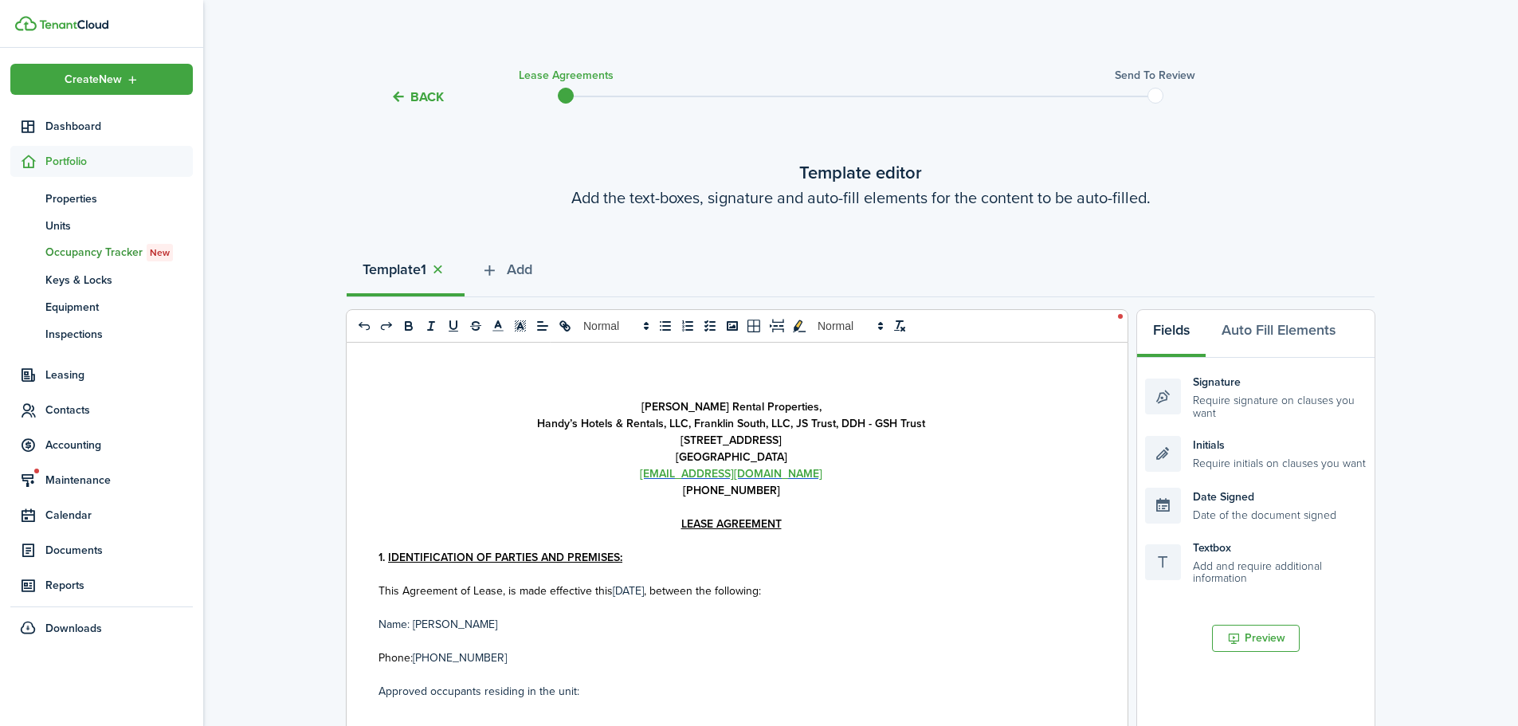
click at [419, 101] on button "Back" at bounding box center [416, 96] width 53 height 17
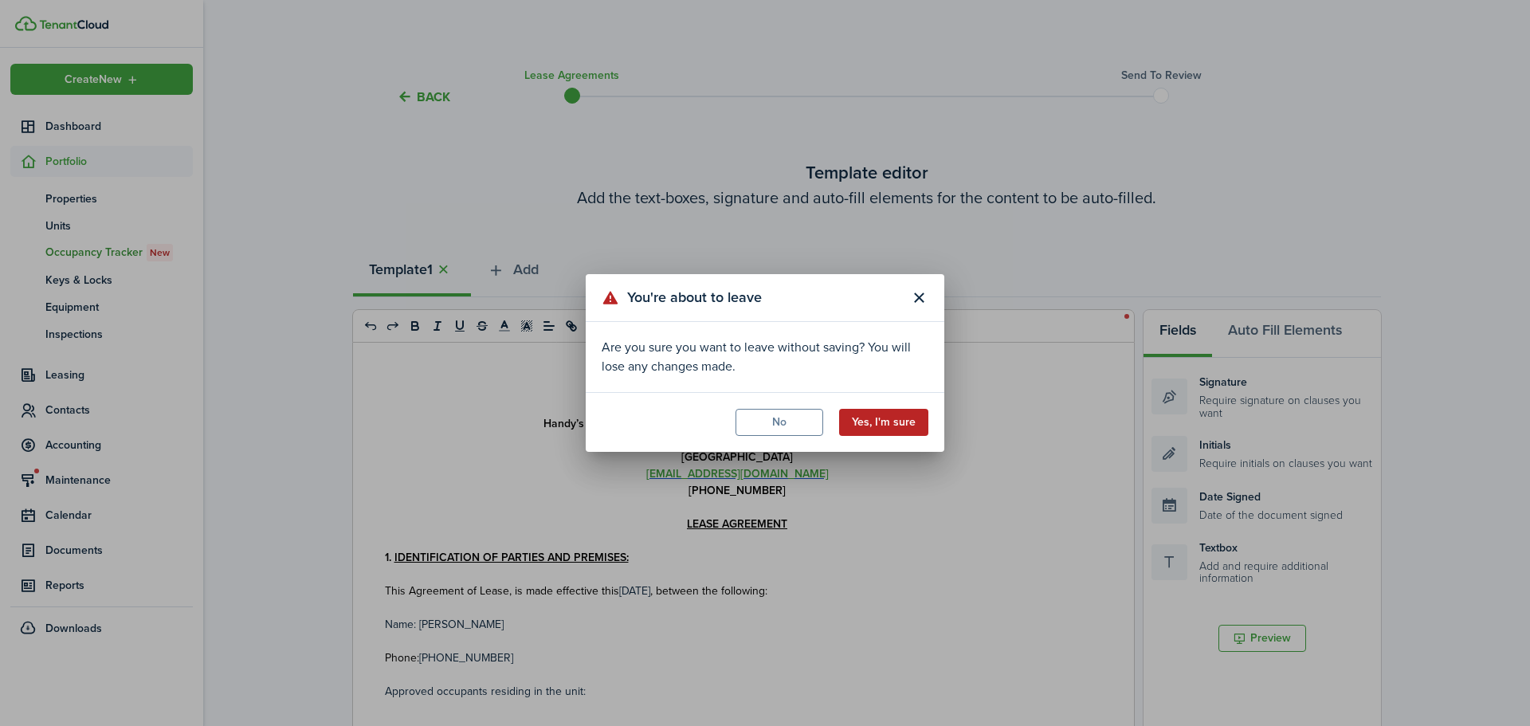
click at [852, 429] on button "Yes, I'm sure" at bounding box center [883, 422] width 89 height 27
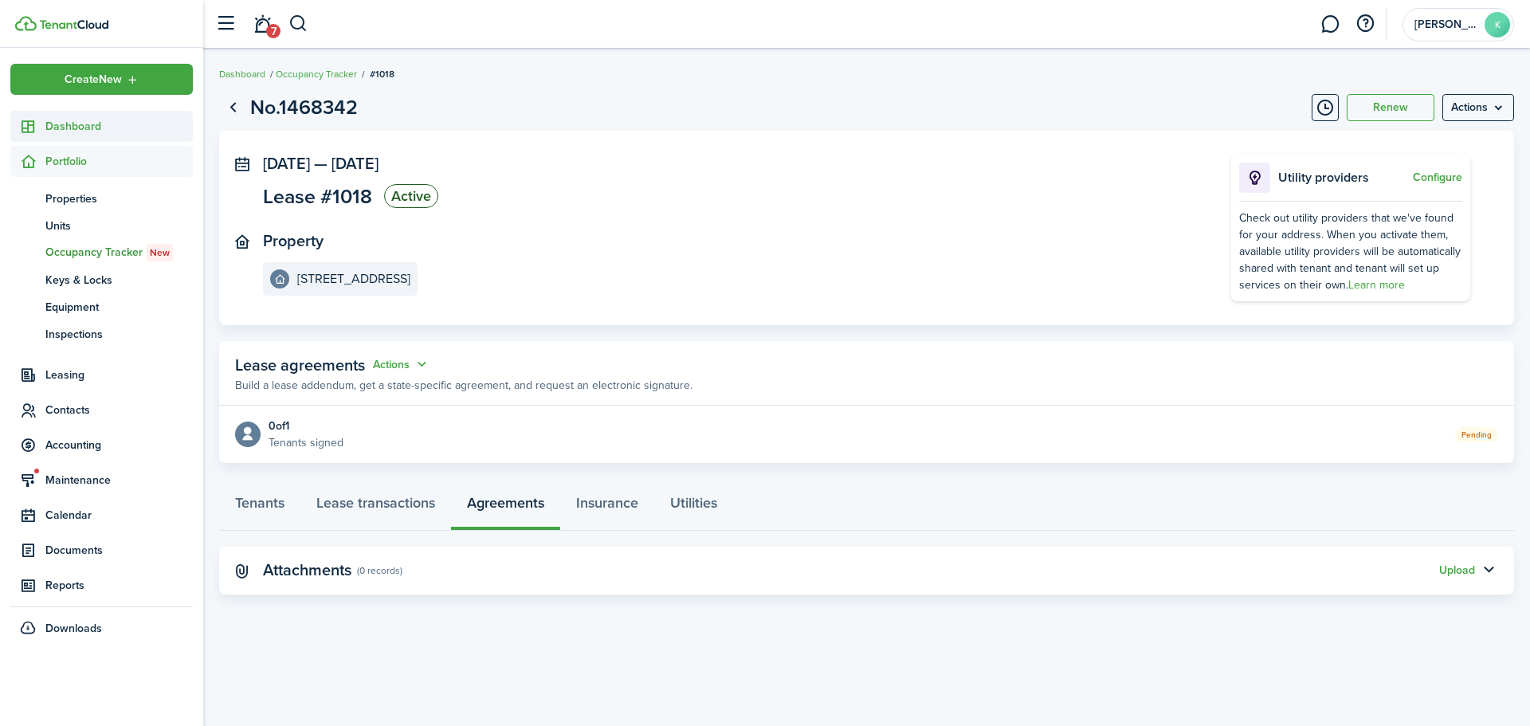
click at [94, 120] on span "Dashboard" at bounding box center [118, 126] width 147 height 17
